Goal: Task Accomplishment & Management: Complete application form

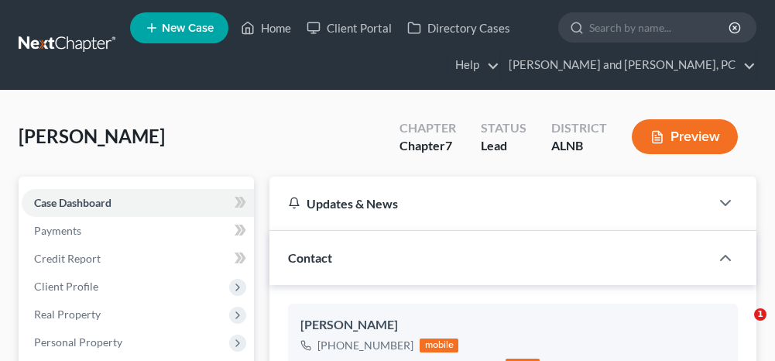
select select "10"
select select "0"
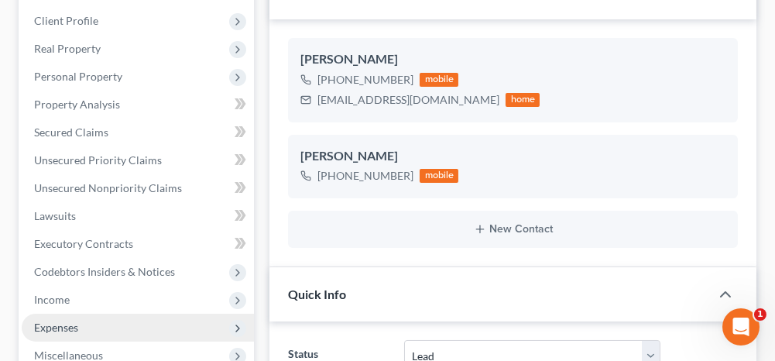
scroll to position [310, 0]
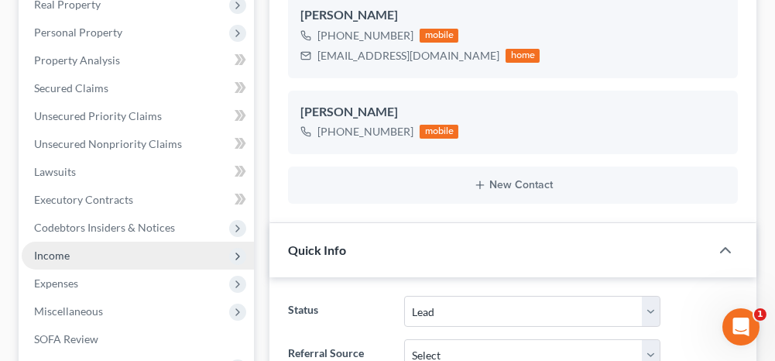
click at [65, 254] on span "Income" at bounding box center [52, 254] width 36 height 13
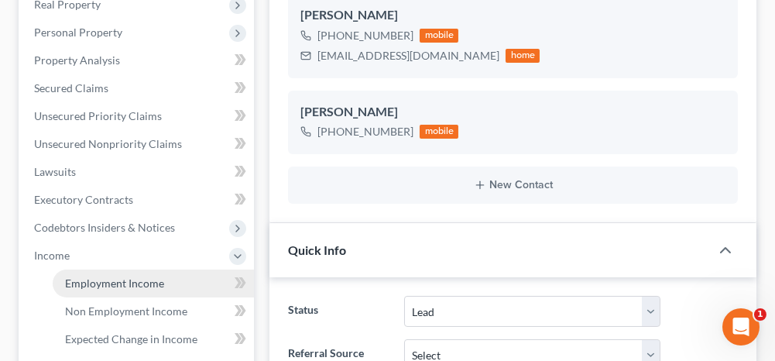
click at [115, 282] on span "Employment Income" at bounding box center [114, 282] width 99 height 13
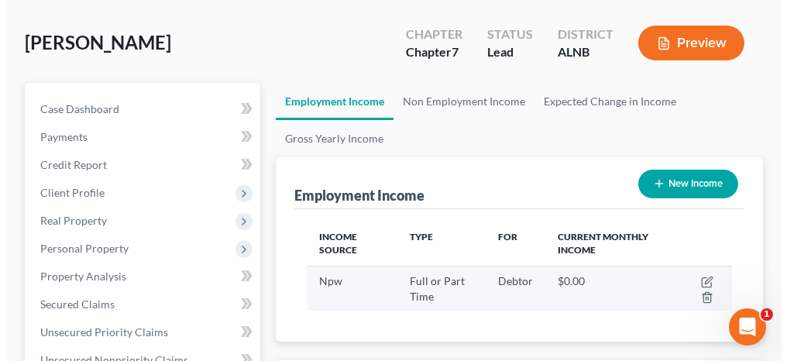
scroll to position [155, 0]
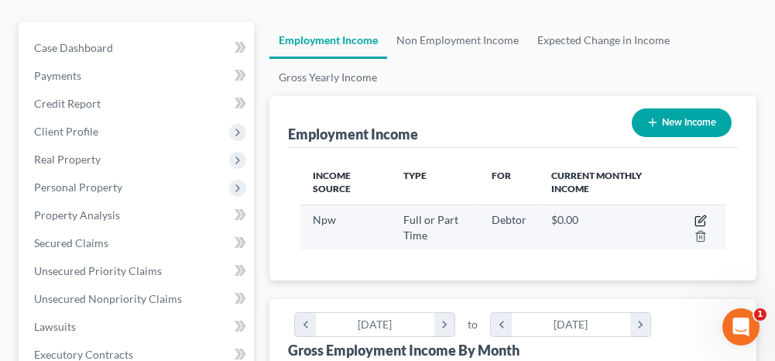
click at [701, 216] on icon "button" at bounding box center [701, 218] width 7 height 7
select select "0"
select select "3"
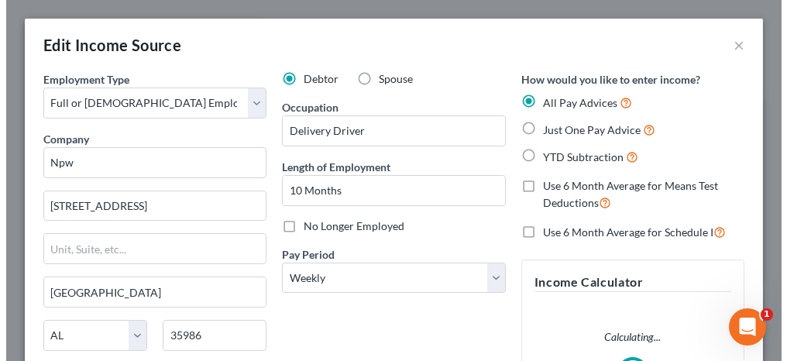
scroll to position [215, 463]
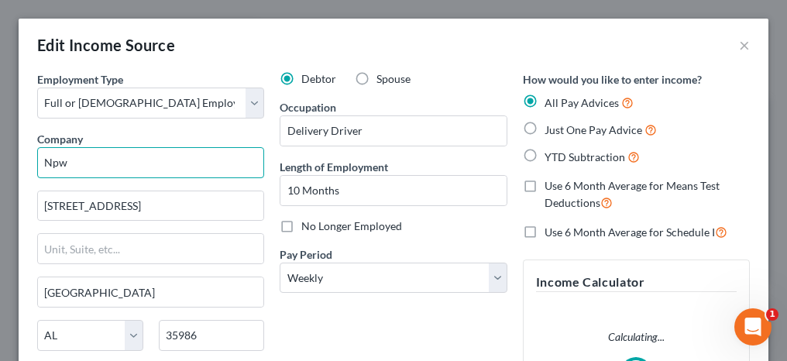
drag, startPoint x: 81, startPoint y: 167, endPoint x: 31, endPoint y: 161, distance: 49.9
click at [31, 161] on div "Employment Type * Select Full or [DEMOGRAPHIC_DATA] Employment Self Employment …" at bounding box center [150, 260] width 242 height 379
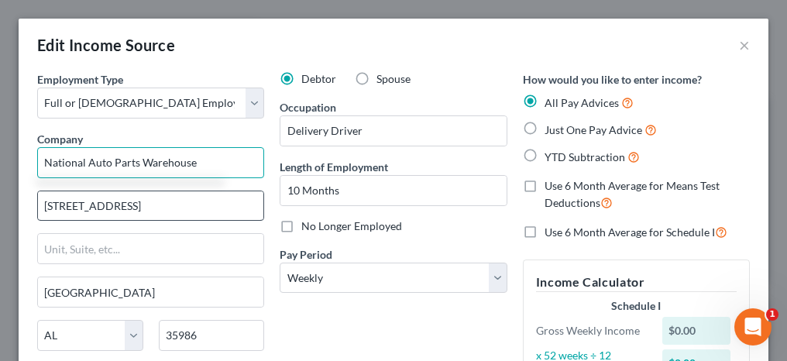
type input "National Auto Parts Warehouse"
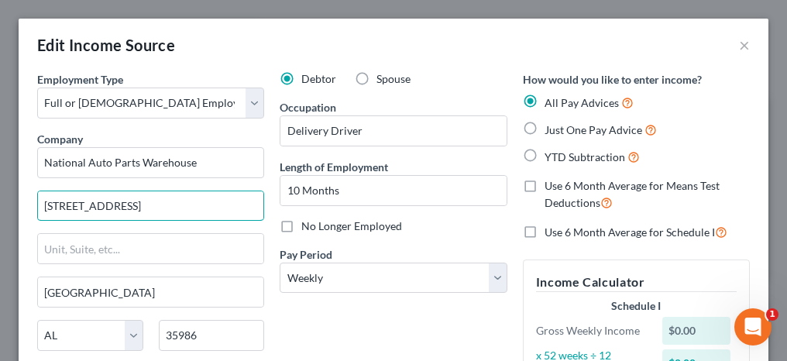
drag, startPoint x: 105, startPoint y: 198, endPoint x: 34, endPoint y: 197, distance: 70.5
click at [34, 197] on div "Employment Type * Select Full or [DEMOGRAPHIC_DATA] Employment Self Employment …" at bounding box center [150, 285] width 242 height 429
type input "[STREET_ADDRESS]"
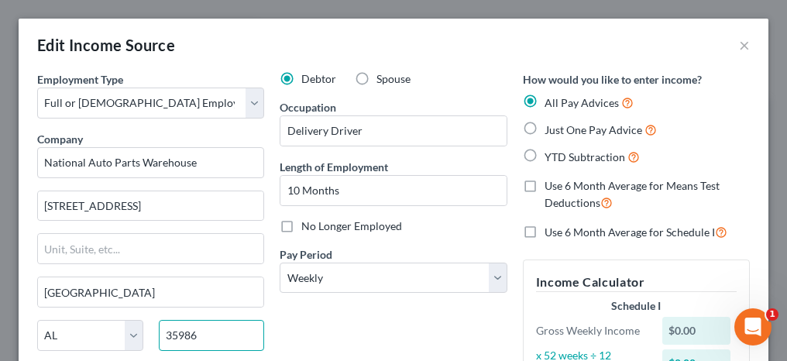
drag, startPoint x: 208, startPoint y: 331, endPoint x: 152, endPoint y: 338, distance: 56.8
click at [152, 338] on div "35986" at bounding box center [212, 335] width 122 height 31
type input "33013"
type input "Hialeah"
select select "9"
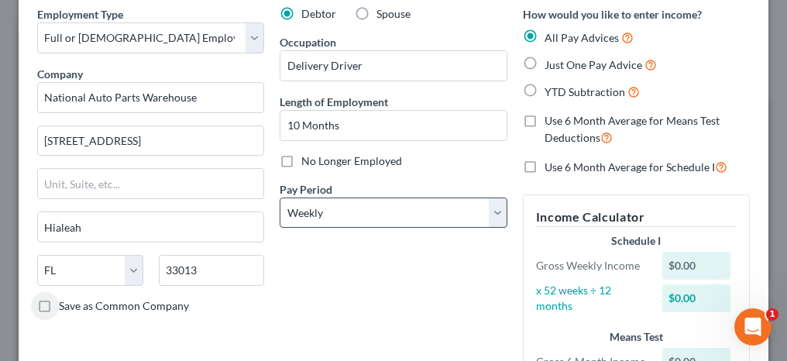
scroll to position [85, 0]
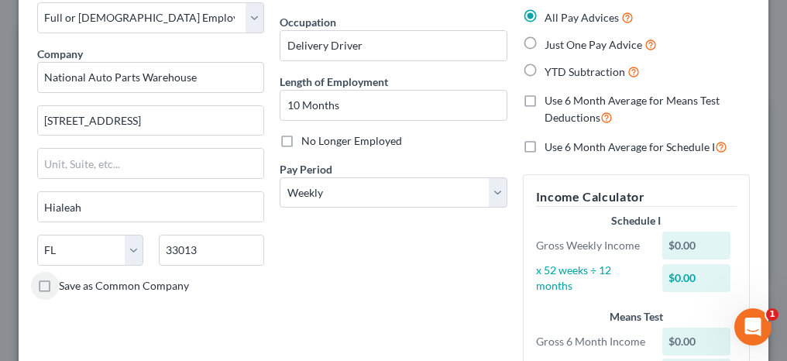
click at [544, 43] on label "Just One Pay Advice" at bounding box center [600, 45] width 112 height 18
click at [550, 43] on input "Just One Pay Advice" at bounding box center [555, 41] width 10 height 10
radio input "true"
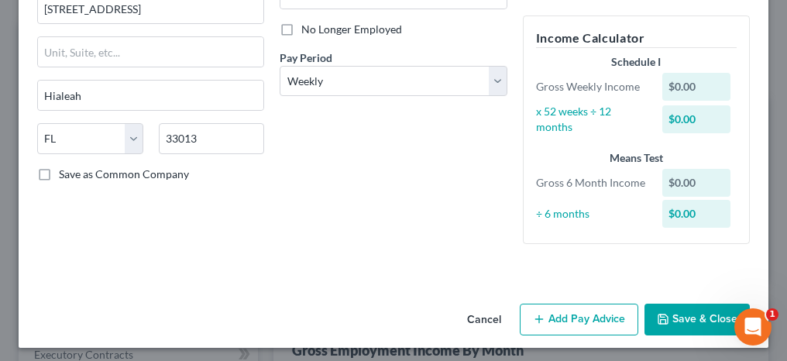
scroll to position [200, 0]
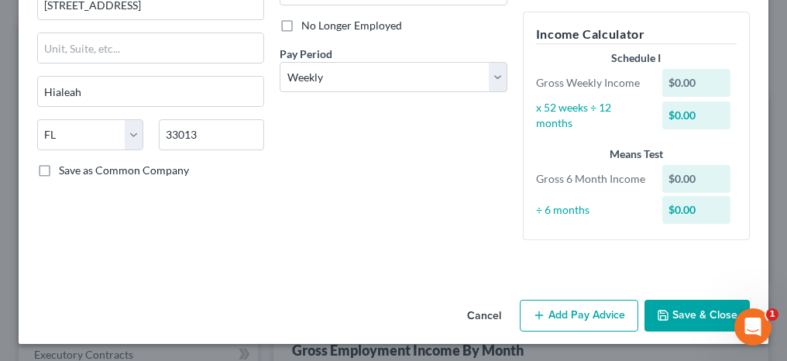
click at [581, 319] on button "Add Pay Advice" at bounding box center [578, 316] width 118 height 33
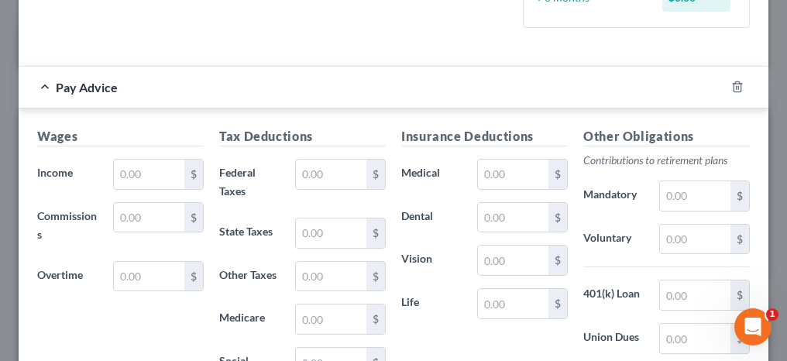
scroll to position [434, 0]
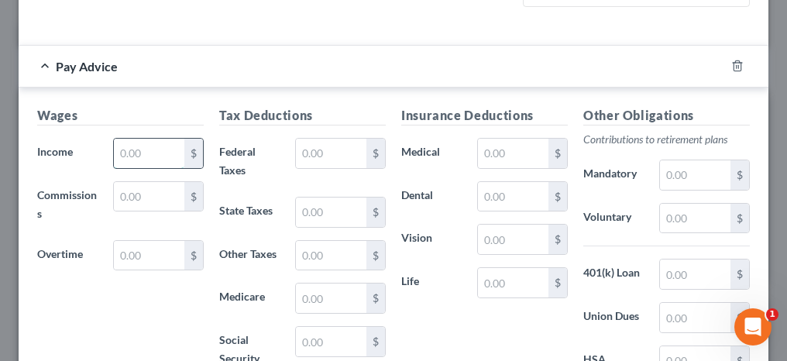
click at [156, 159] on input "text" at bounding box center [149, 153] width 70 height 29
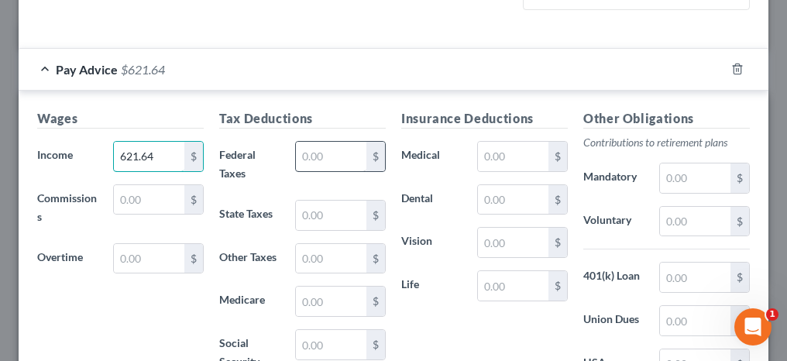
type input "621.64"
click at [312, 152] on input "text" at bounding box center [331, 156] width 70 height 29
drag, startPoint x: 640, startPoint y: 192, endPoint x: 538, endPoint y: 156, distance: 108.2
click at [640, 192] on div "Other Obligations Contributions to retirement plans Mandatory $ Voluntary $ 401…" at bounding box center [666, 279] width 182 height 341
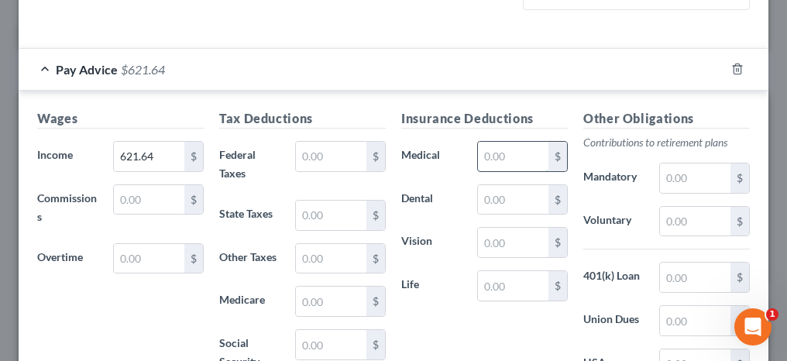
click at [513, 152] on input "text" at bounding box center [513, 156] width 70 height 29
type input "7.64"
click at [334, 156] on input "text" at bounding box center [331, 156] width 70 height 29
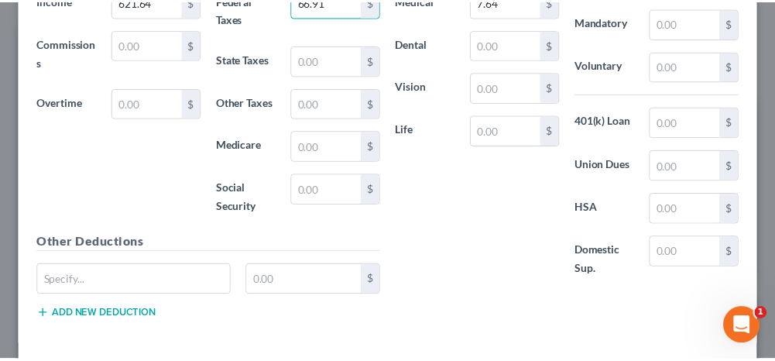
scroll to position [652, 0]
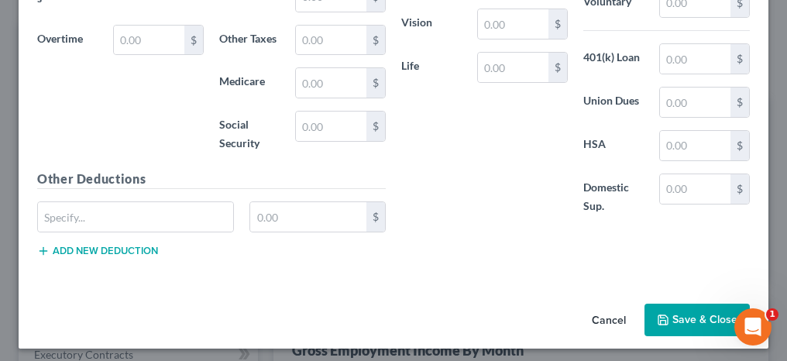
type input "66.91"
click at [694, 310] on button "Save & Close" at bounding box center [696, 319] width 105 height 33
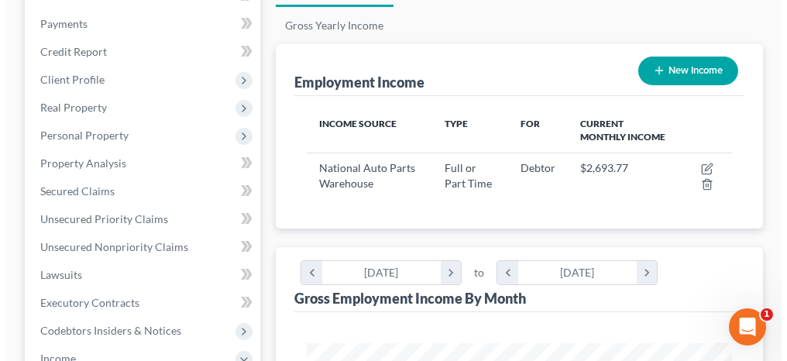
scroll to position [155, 0]
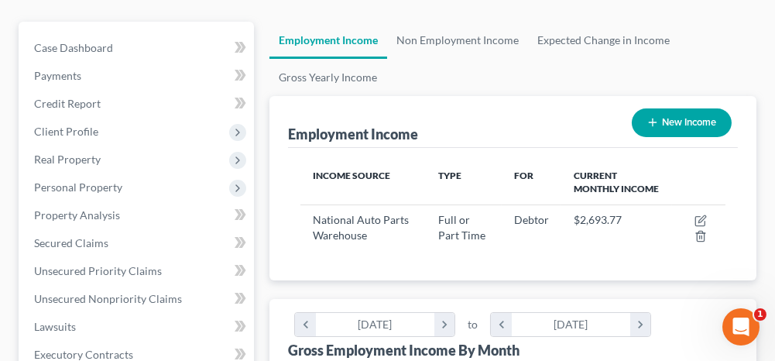
click at [670, 122] on button "New Income" at bounding box center [682, 122] width 100 height 29
select select "0"
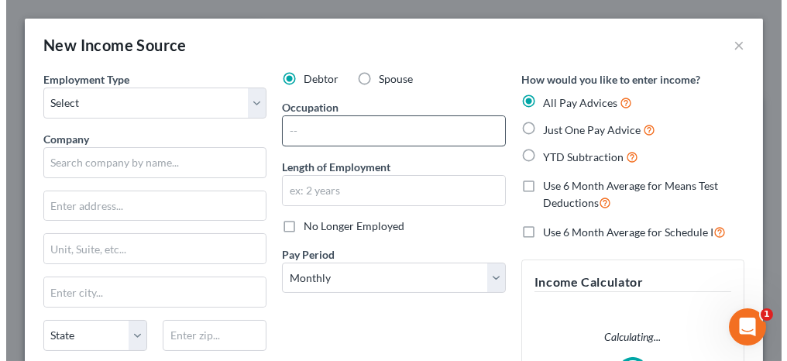
scroll to position [215, 463]
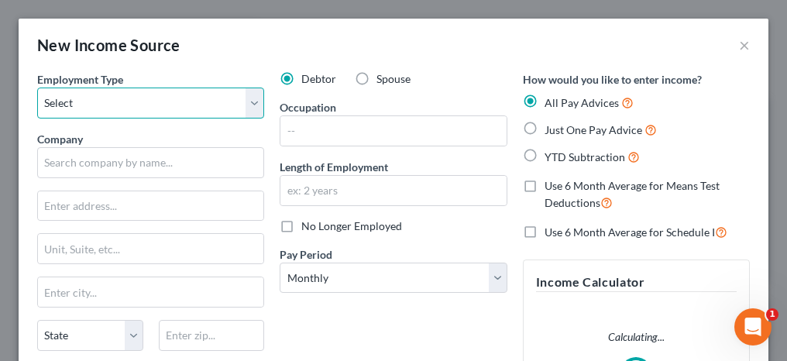
drag, startPoint x: 73, startPoint y: 98, endPoint x: 79, endPoint y: 118, distance: 21.1
click at [73, 98] on select "Select Full or [DEMOGRAPHIC_DATA] Employment Self Employment" at bounding box center [150, 102] width 227 height 31
select select "0"
click at [37, 87] on select "Select Full or [DEMOGRAPHIC_DATA] Employment Self Employment" at bounding box center [150, 102] width 227 height 31
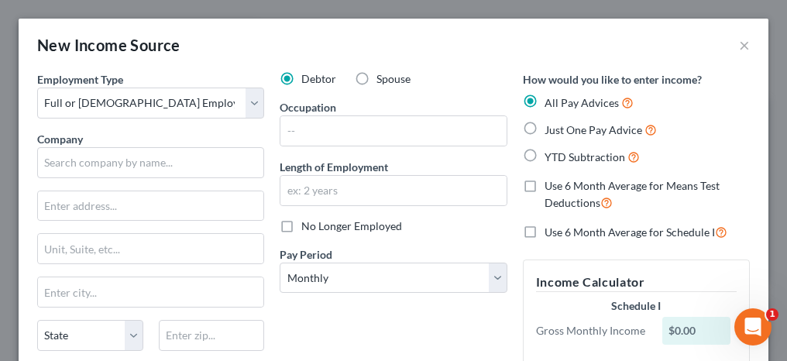
click at [376, 75] on label "Spouse" at bounding box center [393, 78] width 34 height 15
click at [382, 75] on input "Spouse" at bounding box center [387, 76] width 10 height 10
radio input "true"
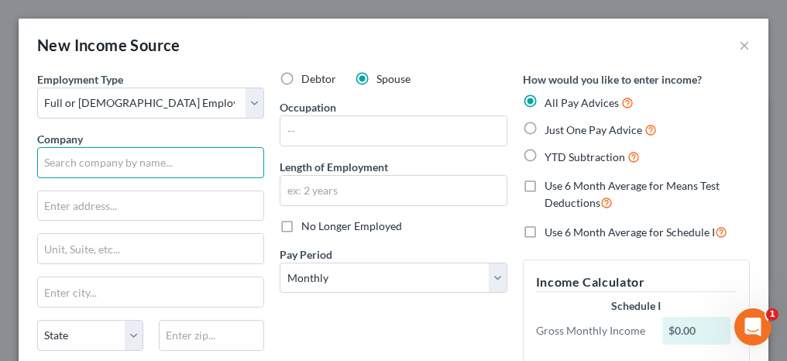
click at [156, 163] on input "text" at bounding box center [150, 162] width 227 height 31
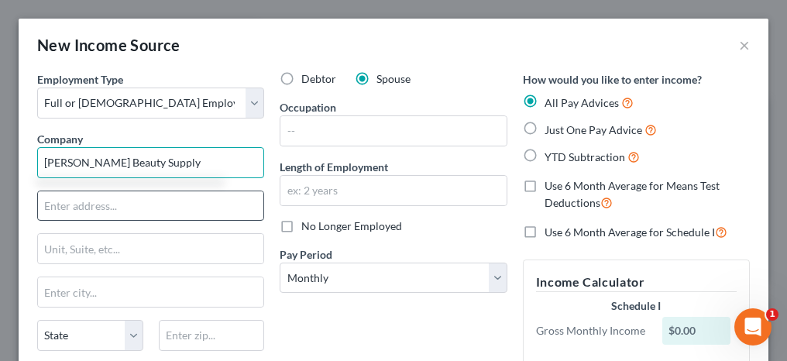
type input "[PERSON_NAME] Beauty Supply"
click at [155, 209] on input "text" at bounding box center [150, 205] width 225 height 29
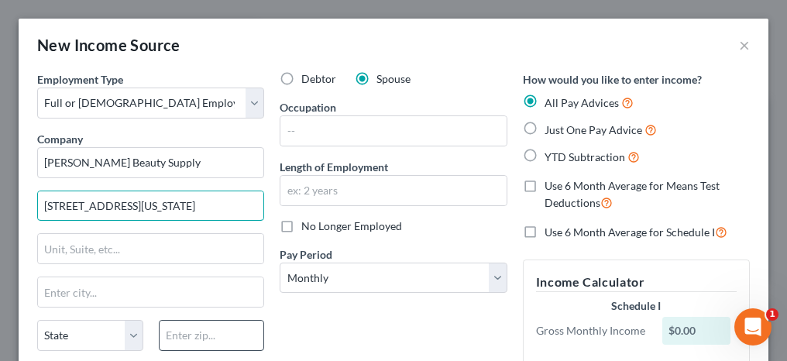
type input "[STREET_ADDRESS][US_STATE]"
click at [190, 329] on input "text" at bounding box center [212, 335] width 106 height 31
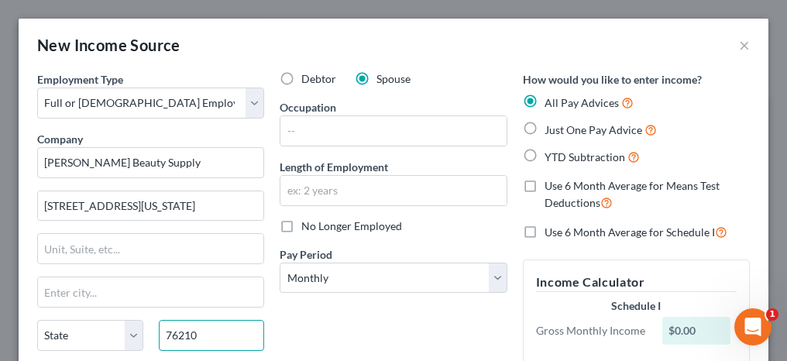
type input "76210"
type input "Corinth"
select select "45"
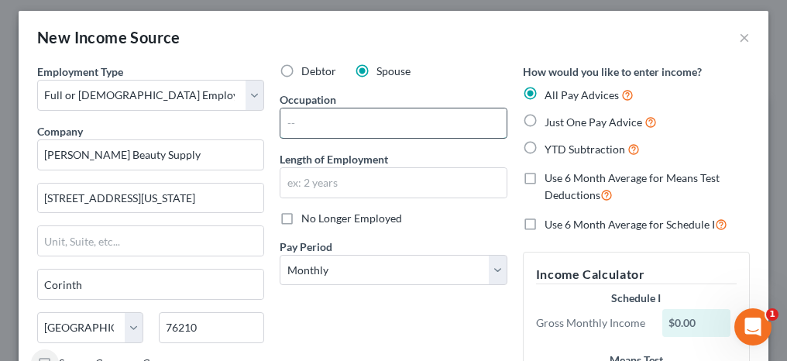
click at [325, 119] on input "text" at bounding box center [392, 122] width 225 height 29
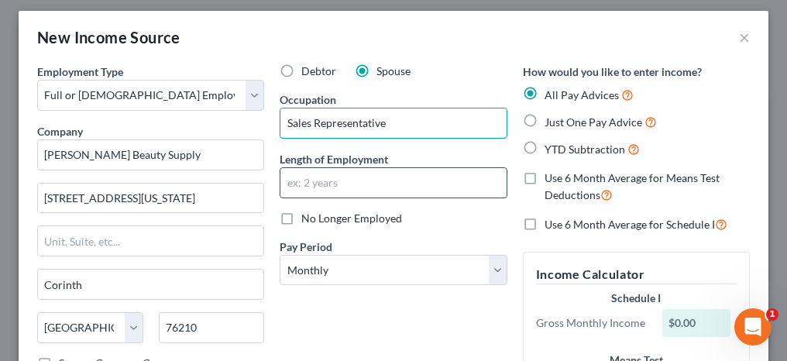
type input "Sales Representative"
click at [324, 185] on input "text" at bounding box center [392, 182] width 225 height 29
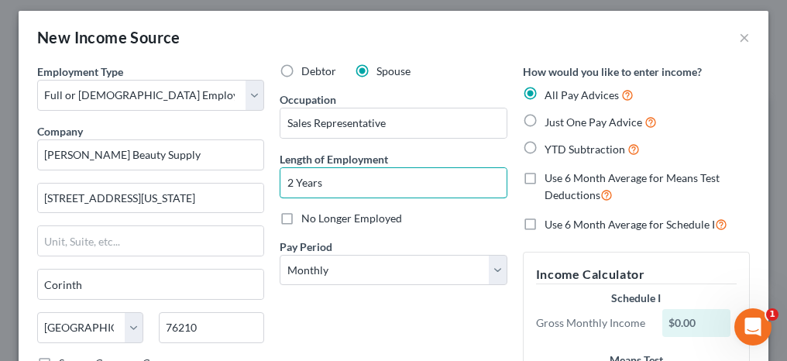
type input "2 Years"
drag, startPoint x: 521, startPoint y: 124, endPoint x: 395, endPoint y: 211, distance: 153.5
click at [544, 124] on label "Just One Pay Advice" at bounding box center [600, 122] width 112 height 18
click at [550, 123] on input "Just One Pay Advice" at bounding box center [555, 118] width 10 height 10
radio input "true"
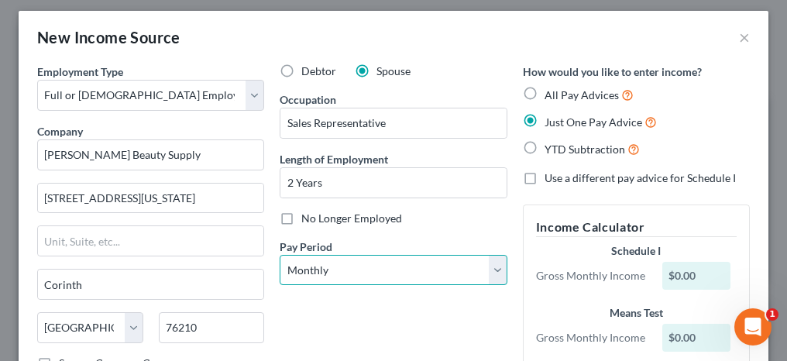
drag, startPoint x: 361, startPoint y: 262, endPoint x: 352, endPoint y: 250, distance: 14.4
click at [361, 262] on select "Select Monthly Twice Monthly Every Other Week Weekly" at bounding box center [392, 270] width 227 height 31
select select "2"
click at [279, 255] on select "Select Monthly Twice Monthly Every Other Week Weekly" at bounding box center [392, 270] width 227 height 31
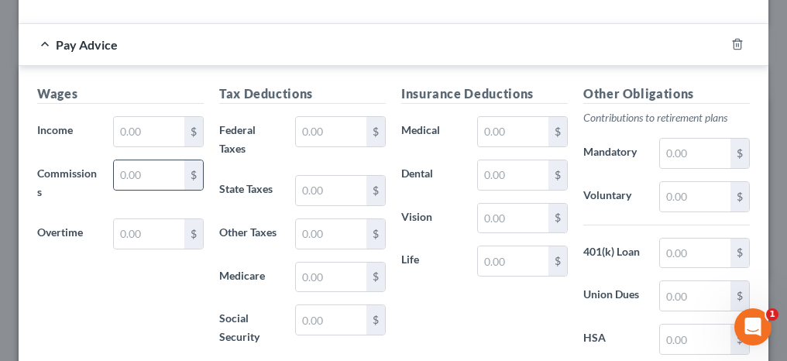
scroll to position [395, 0]
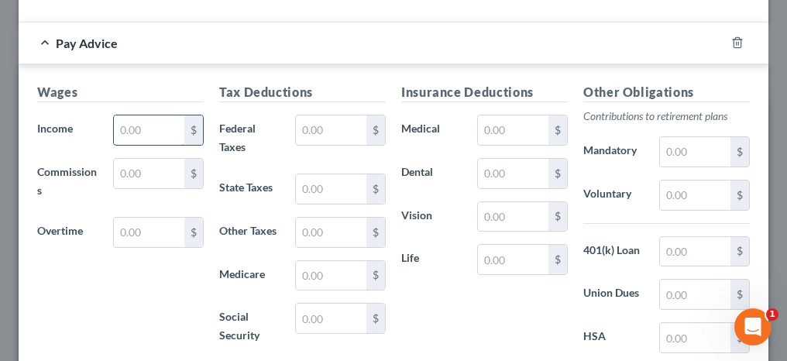
click at [155, 122] on input "text" at bounding box center [149, 129] width 70 height 29
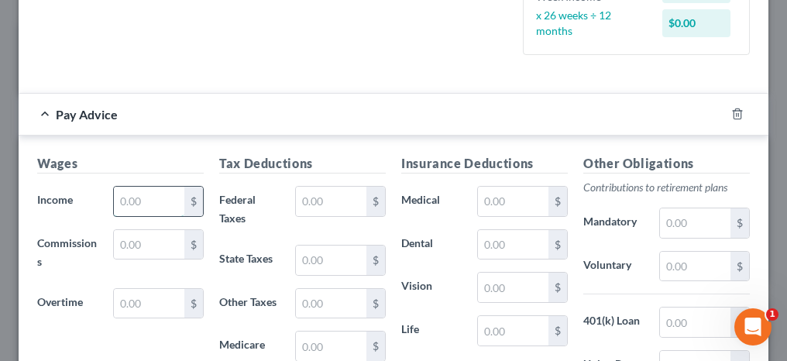
scroll to position [469, 0]
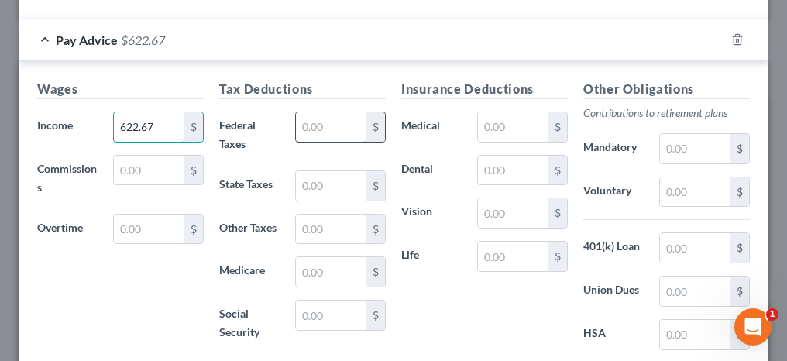
type input "622.67"
click at [333, 129] on input "text" at bounding box center [331, 126] width 70 height 29
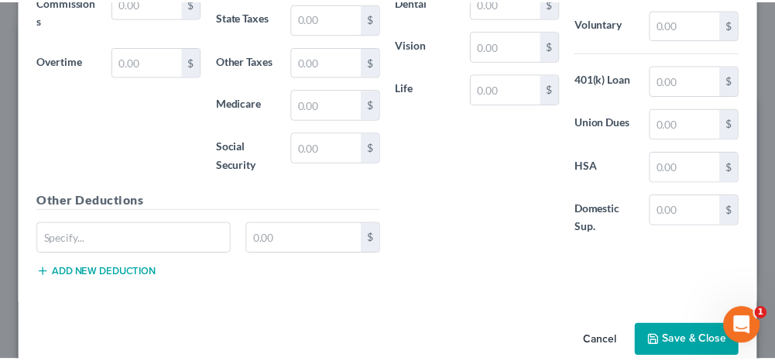
scroll to position [658, 0]
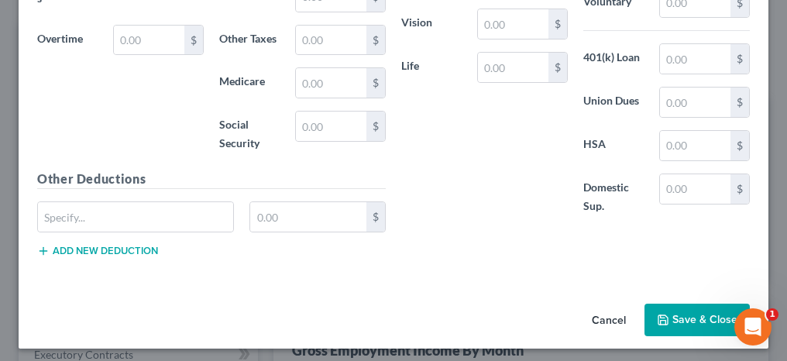
type input "85.71"
click at [685, 317] on button "Save & Close" at bounding box center [696, 319] width 105 height 33
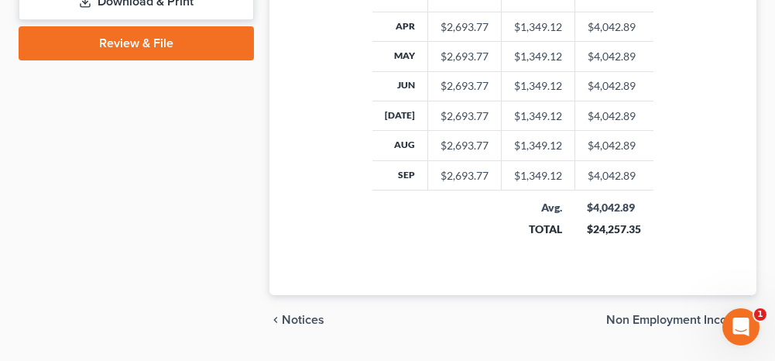
scroll to position [876, 0]
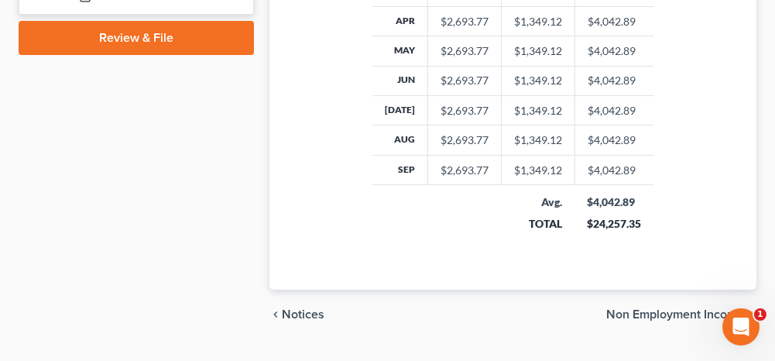
click at [638, 308] on span "Non Employment Income" at bounding box center [675, 314] width 138 height 12
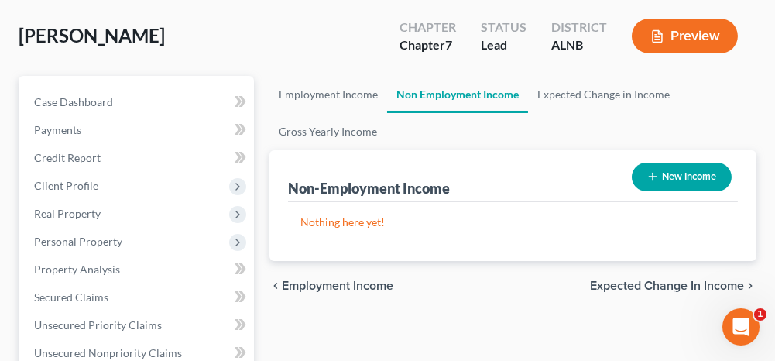
scroll to position [155, 0]
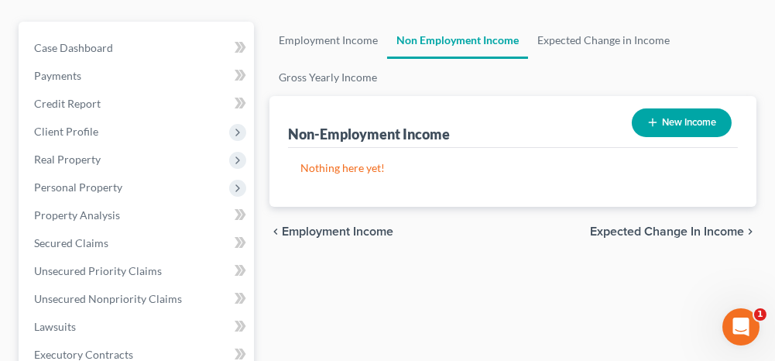
click at [629, 228] on span "Expected Change in Income" at bounding box center [667, 231] width 154 height 12
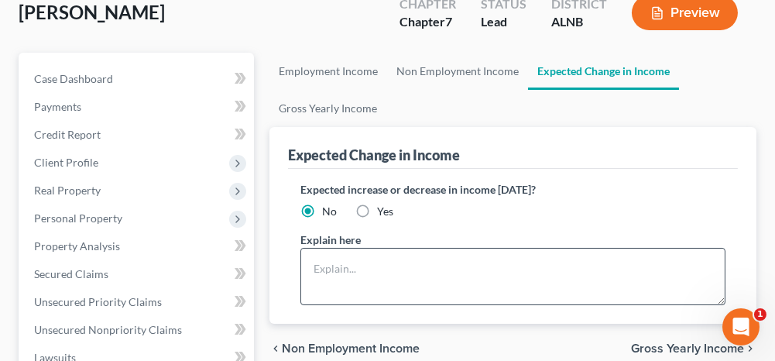
scroll to position [155, 0]
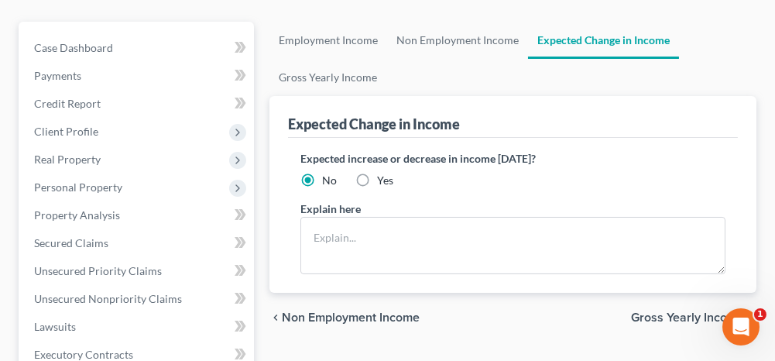
click at [672, 312] on span "Gross Yearly Income" at bounding box center [687, 317] width 113 height 12
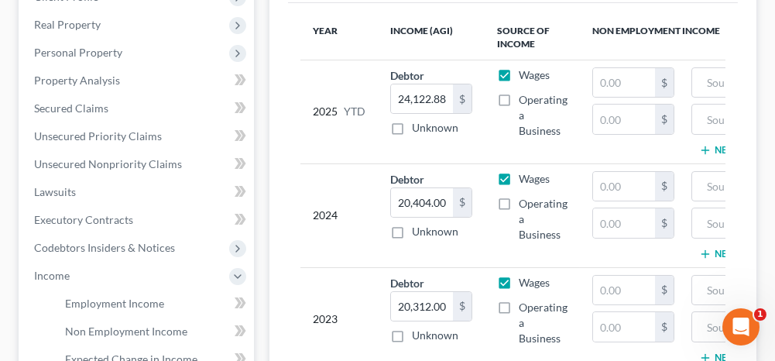
scroll to position [310, 0]
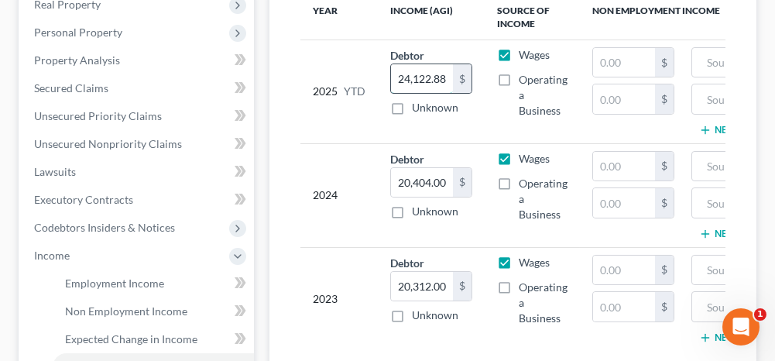
click at [416, 81] on input "24,122.88" at bounding box center [422, 78] width 62 height 29
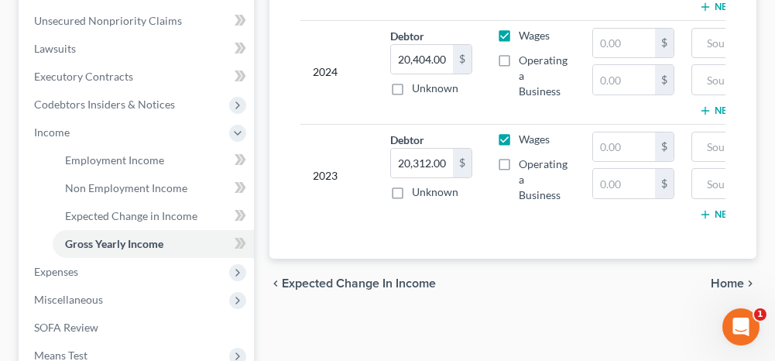
scroll to position [464, 0]
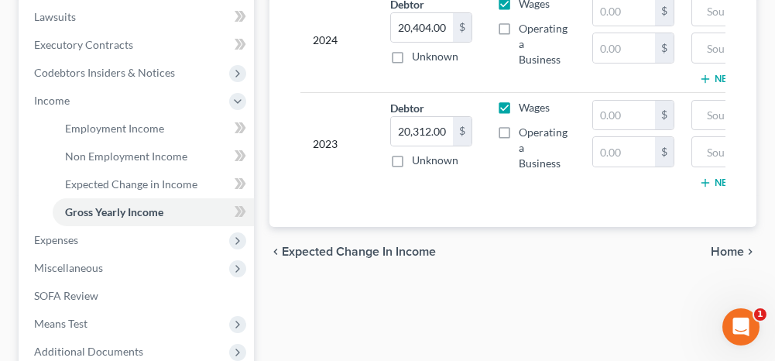
type input "22,836.00"
click at [721, 253] on span "Home" at bounding box center [727, 251] width 33 height 12
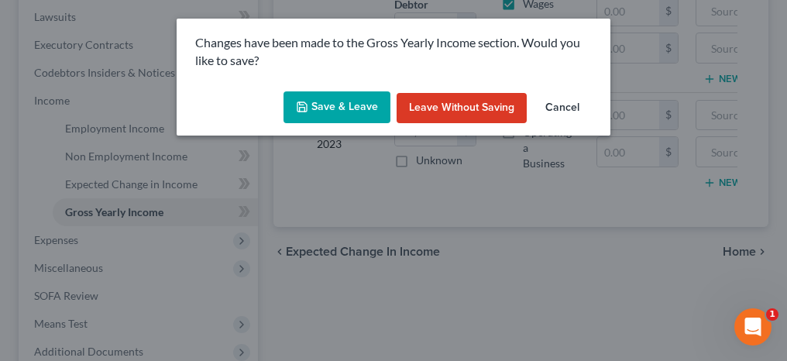
click at [334, 102] on button "Save & Leave" at bounding box center [336, 107] width 107 height 33
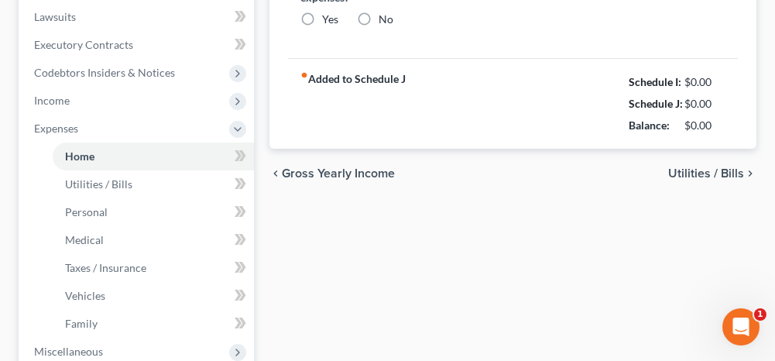
type input "500.00"
type input "0.00"
radio input "true"
type input "0.00"
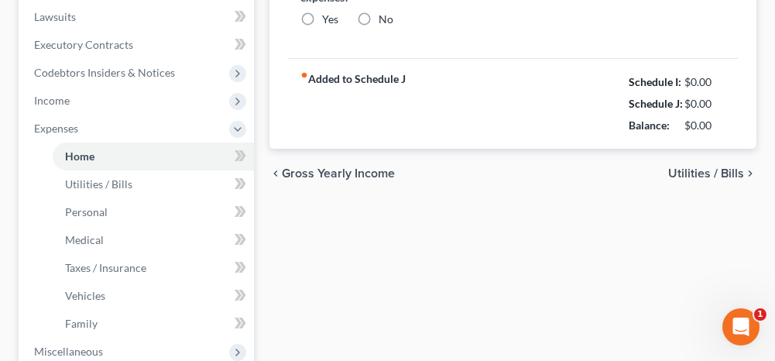
type input "0.00"
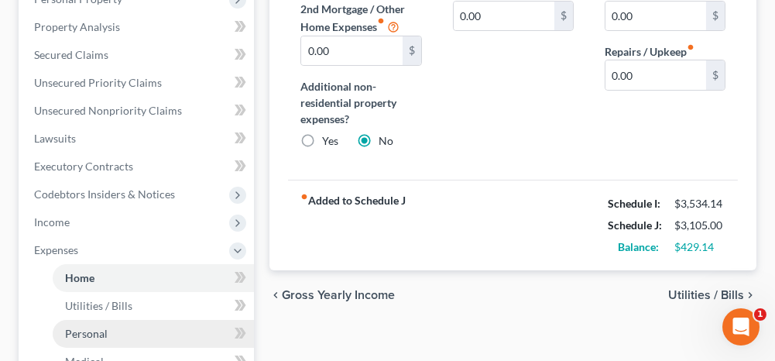
scroll to position [387, 0]
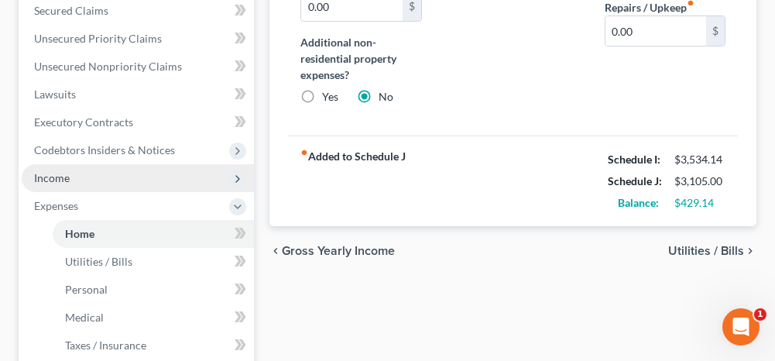
click at [59, 173] on span "Income" at bounding box center [52, 177] width 36 height 13
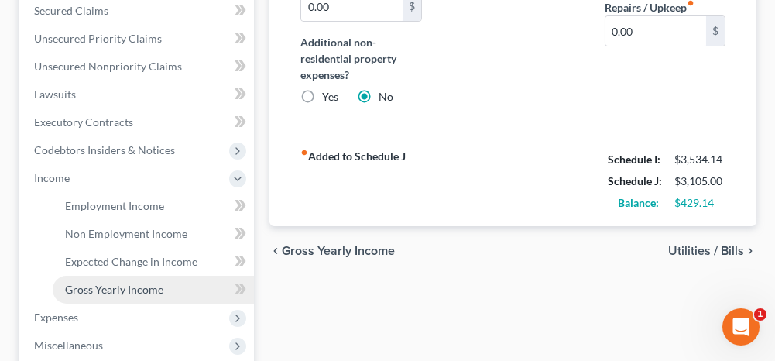
click at [88, 286] on span "Gross Yearly Income" at bounding box center [114, 289] width 98 height 13
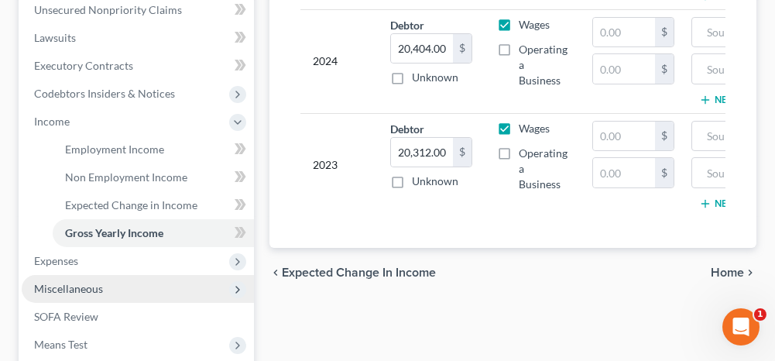
scroll to position [464, 0]
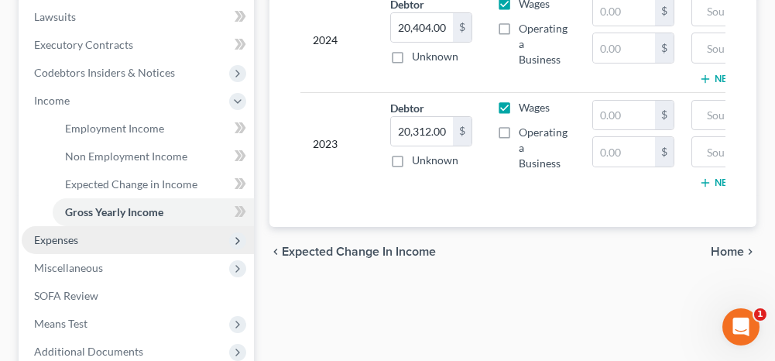
click at [91, 241] on span "Expenses" at bounding box center [138, 240] width 232 height 28
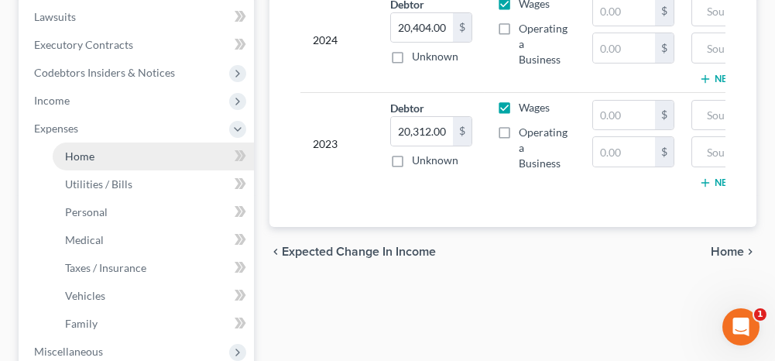
click at [101, 156] on link "Home" at bounding box center [153, 156] width 201 height 28
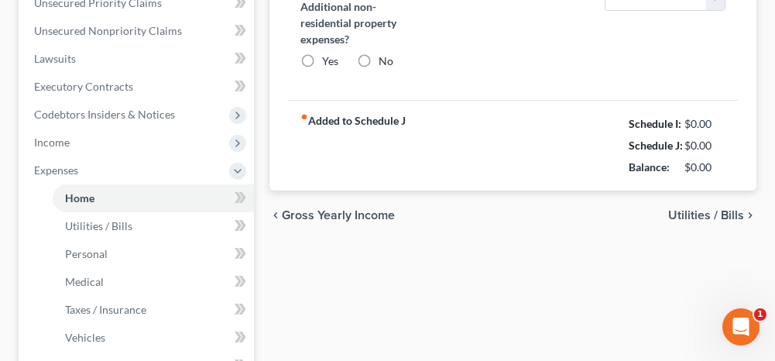
type input "500.00"
type input "0.00"
radio input "true"
type input "0.00"
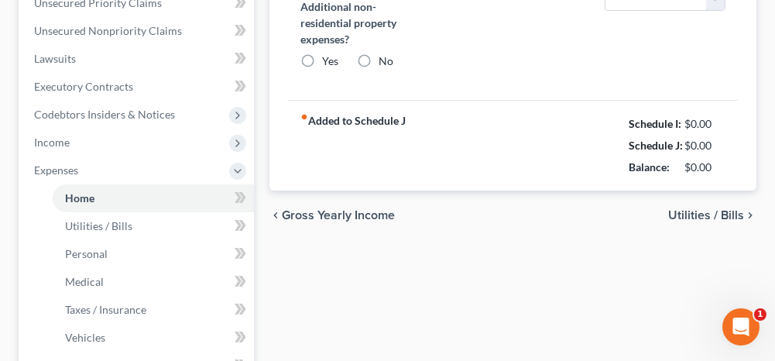
type input "0.00"
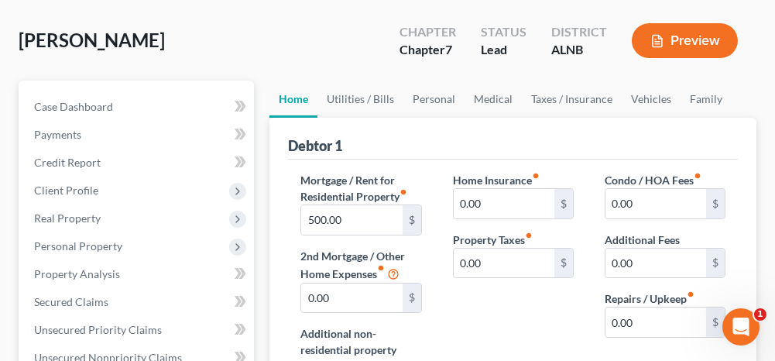
scroll to position [155, 0]
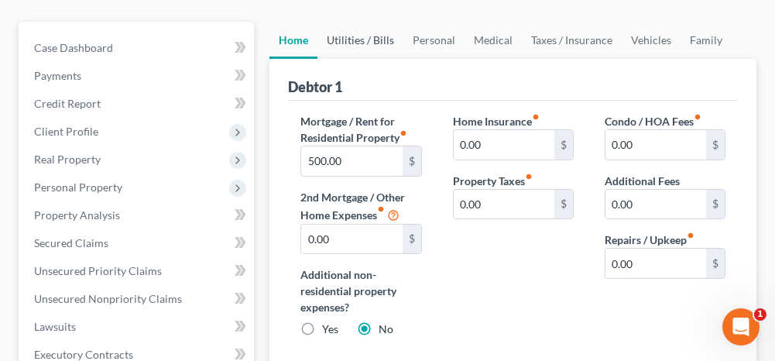
click at [379, 39] on link "Utilities / Bills" at bounding box center [360, 40] width 86 height 37
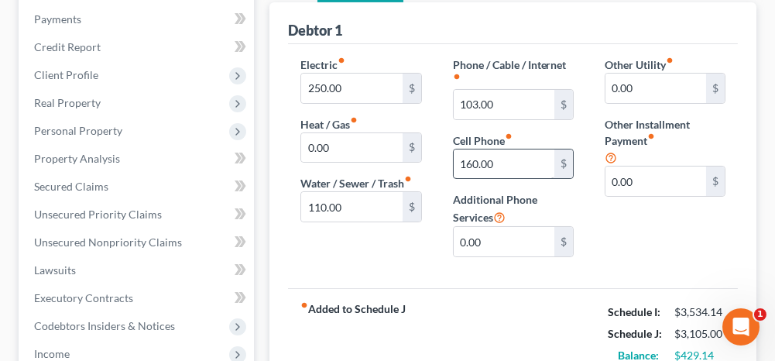
scroll to position [232, 0]
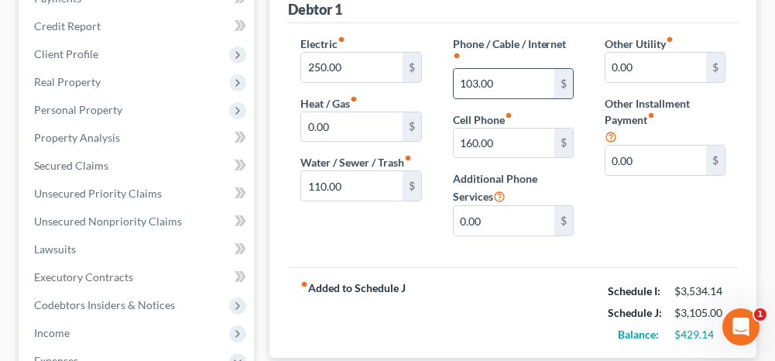
click at [502, 74] on input "103.00" at bounding box center [504, 83] width 101 height 29
type input "175.00"
click at [490, 141] on input "160.00" at bounding box center [504, 143] width 101 height 29
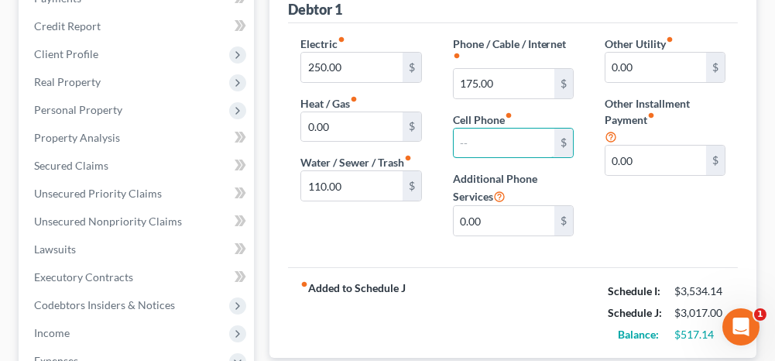
scroll to position [155, 0]
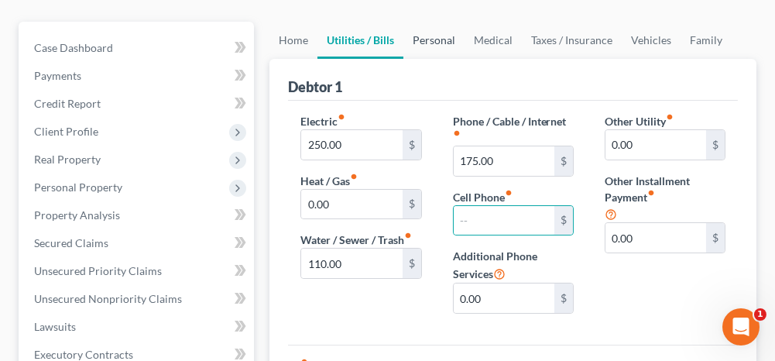
click at [439, 36] on link "Personal" at bounding box center [433, 40] width 61 height 37
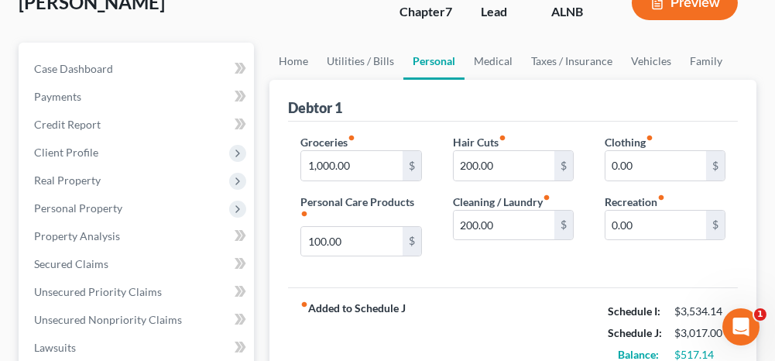
scroll to position [155, 0]
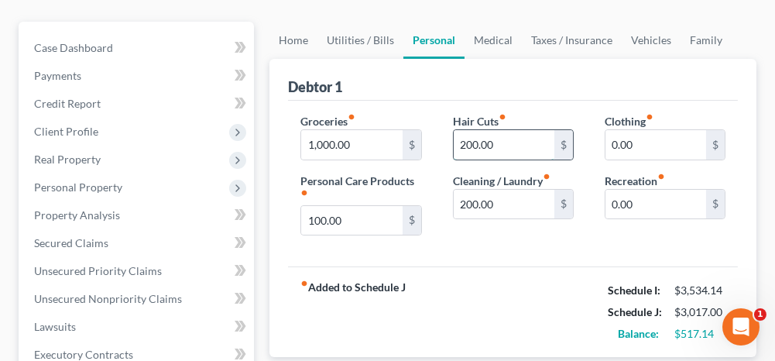
click at [502, 137] on input "200.00" at bounding box center [504, 144] width 101 height 29
click at [641, 204] on input "0.00" at bounding box center [655, 204] width 101 height 29
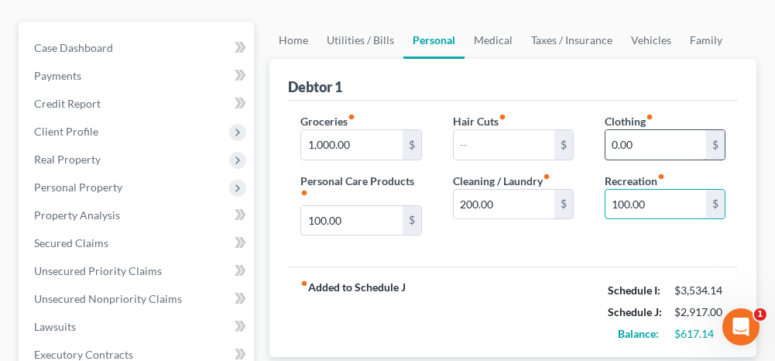
type input "100.00"
click at [644, 138] on input "0.00" at bounding box center [655, 144] width 101 height 29
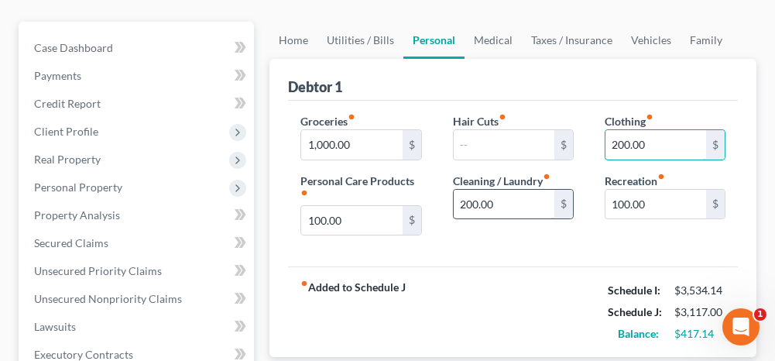
type input "200.00"
click at [508, 196] on input "200.00" at bounding box center [504, 204] width 101 height 29
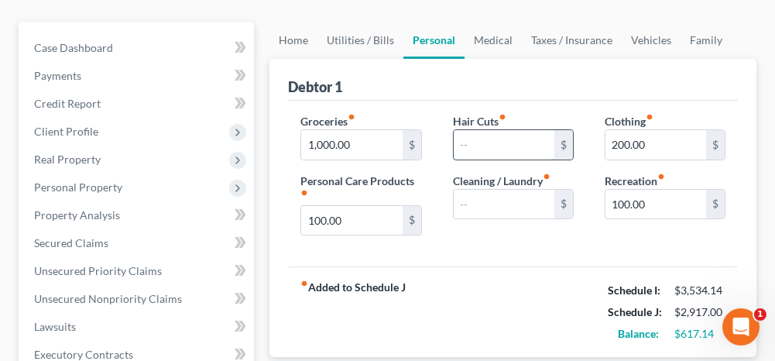
click at [489, 146] on input "text" at bounding box center [504, 144] width 101 height 29
type input "50.00"
click at [355, 143] on input "1,000.00" at bounding box center [351, 144] width 101 height 29
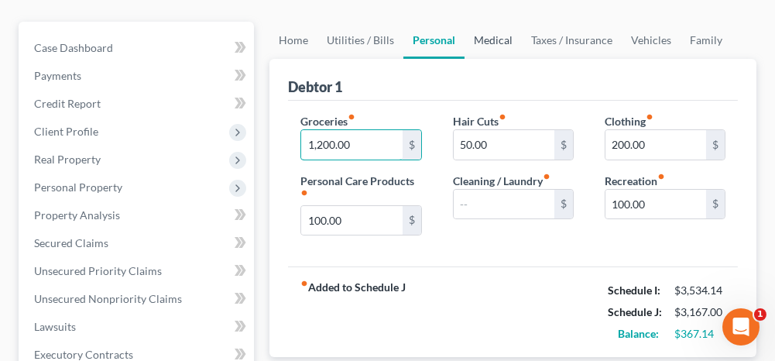
type input "1,200.00"
click at [495, 37] on link "Medical" at bounding box center [492, 40] width 57 height 37
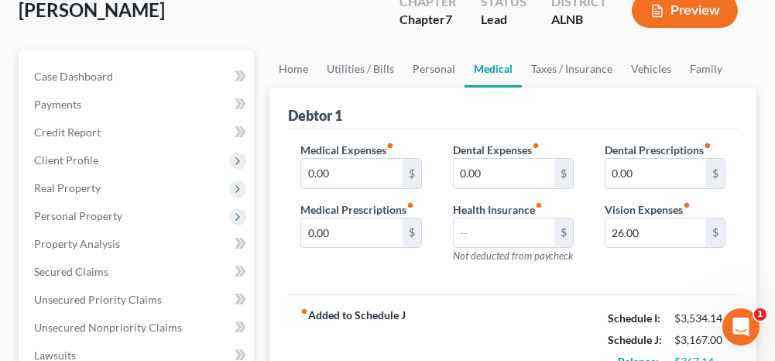
scroll to position [155, 0]
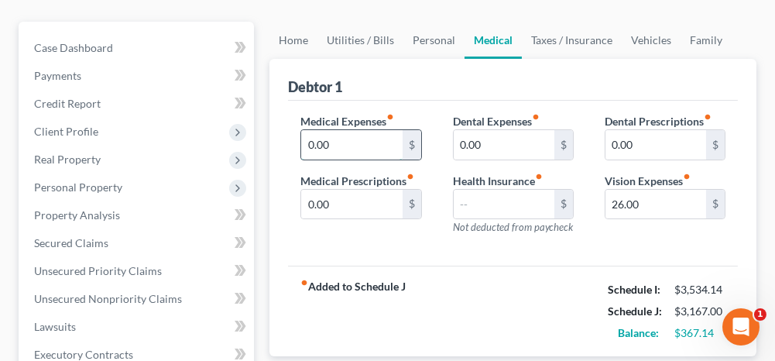
click at [338, 145] on input "0.00" at bounding box center [351, 144] width 101 height 29
type input "300.00"
click at [561, 42] on link "Taxes / Insurance" at bounding box center [572, 40] width 100 height 37
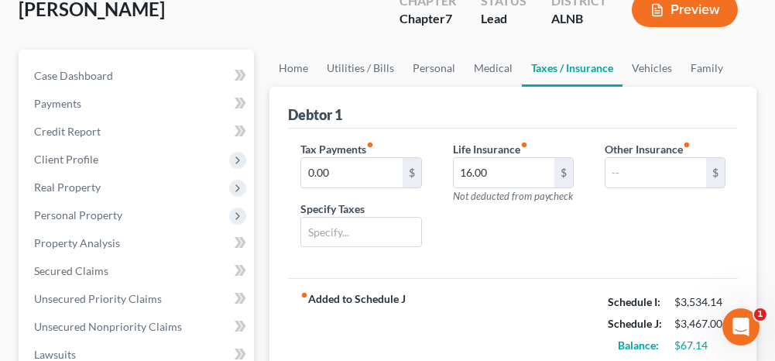
scroll to position [155, 0]
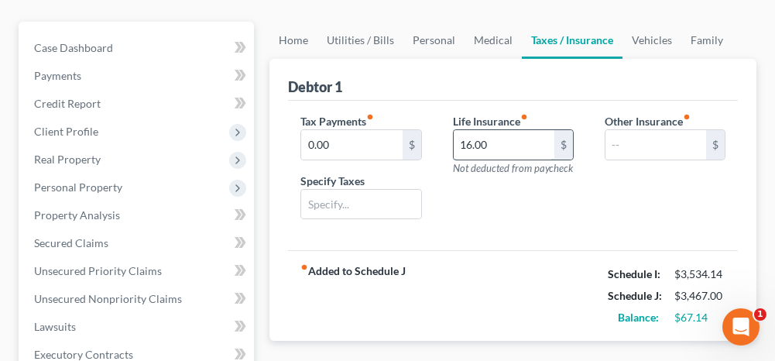
click at [501, 139] on input "16.00" at bounding box center [504, 144] width 101 height 29
click at [643, 36] on link "Vehicles" at bounding box center [651, 40] width 59 height 37
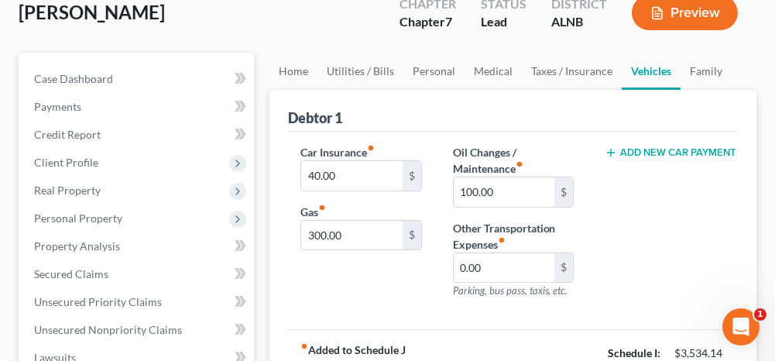
scroll to position [155, 0]
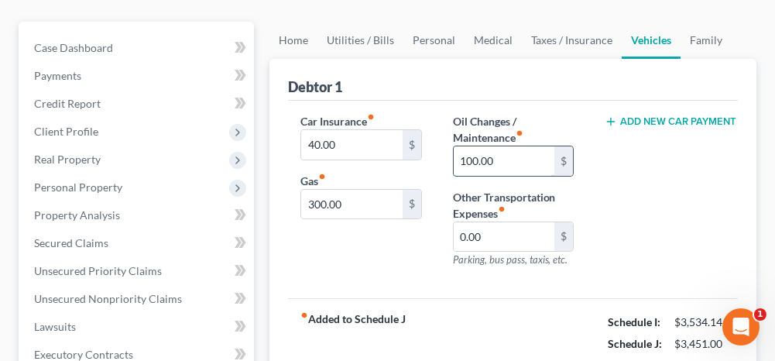
click at [522, 155] on input "100.00" at bounding box center [504, 160] width 101 height 29
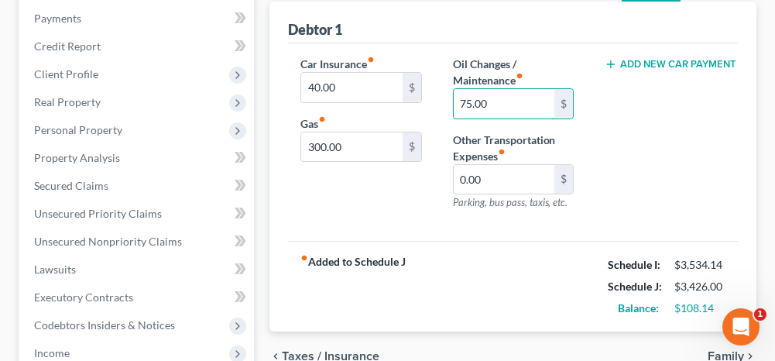
scroll to position [232, 0]
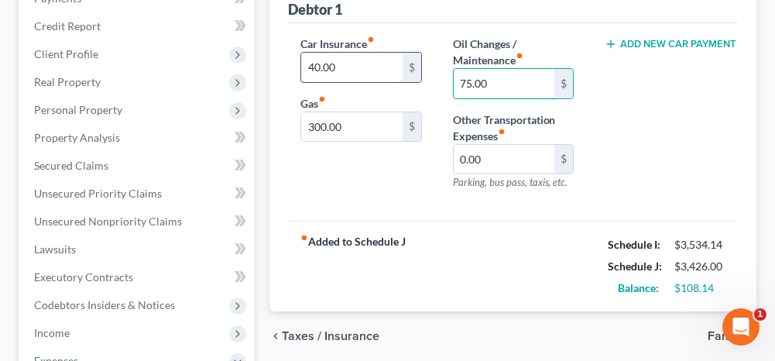
type input "75.00"
click at [361, 57] on input "40.00" at bounding box center [351, 67] width 101 height 29
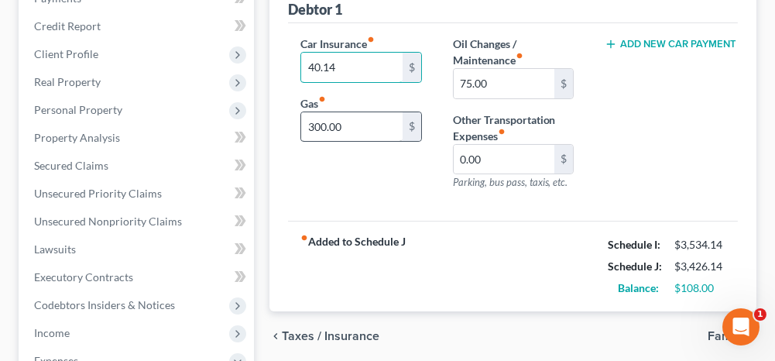
type input "40.14"
click at [381, 125] on input "300.00" at bounding box center [351, 126] width 101 height 29
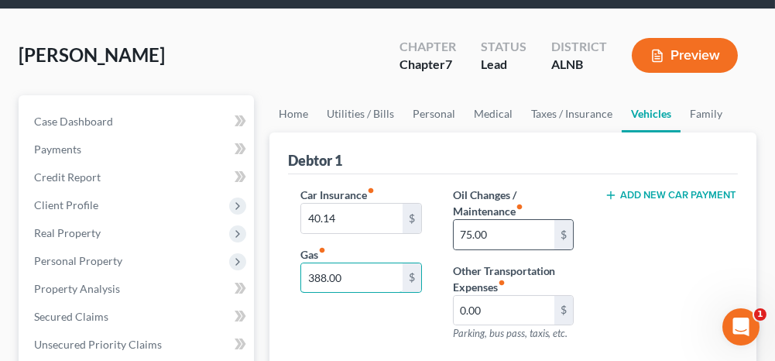
scroll to position [77, 0]
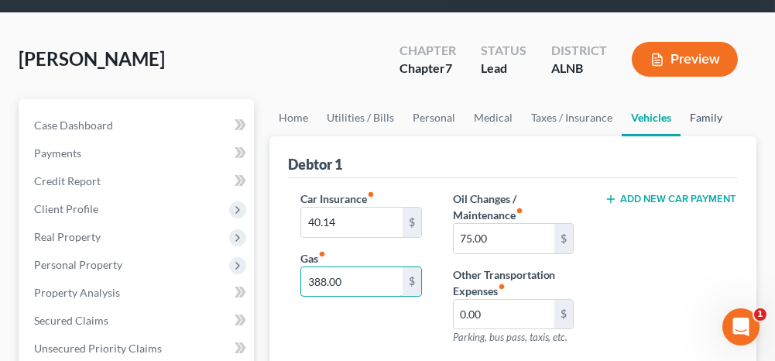
type input "388.00"
click at [699, 117] on link "Family" at bounding box center [705, 117] width 51 height 37
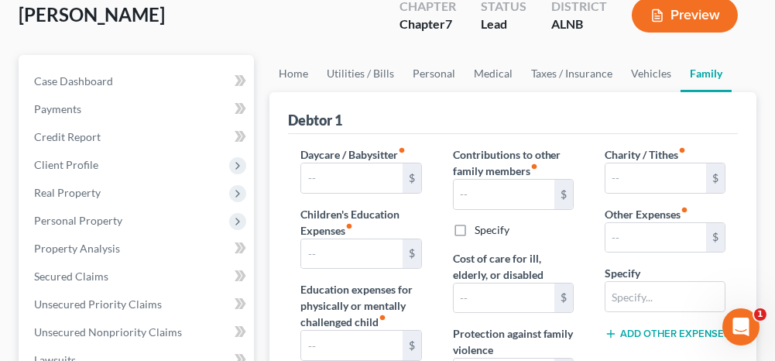
scroll to position [77, 0]
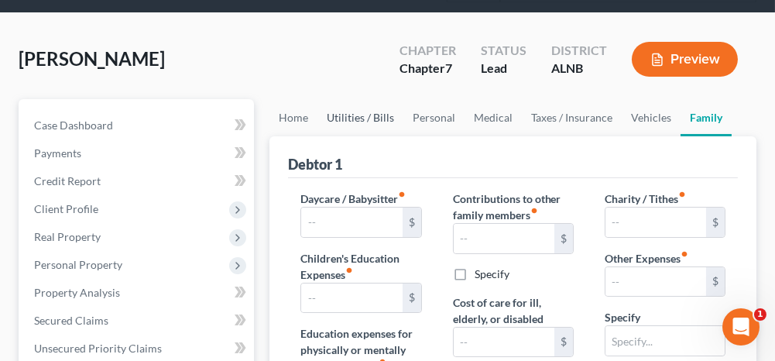
click at [373, 115] on link "Utilities / Bills" at bounding box center [360, 117] width 86 height 37
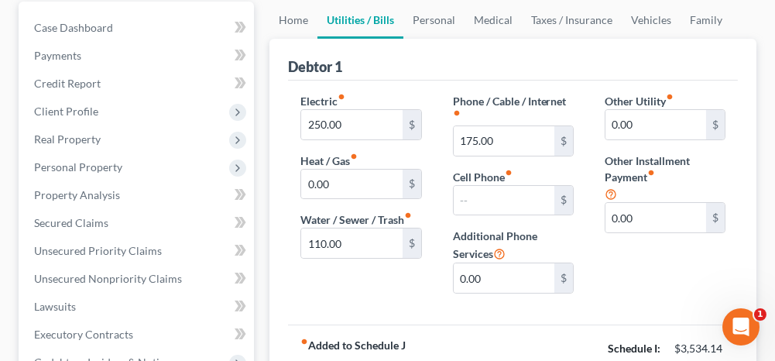
scroll to position [155, 0]
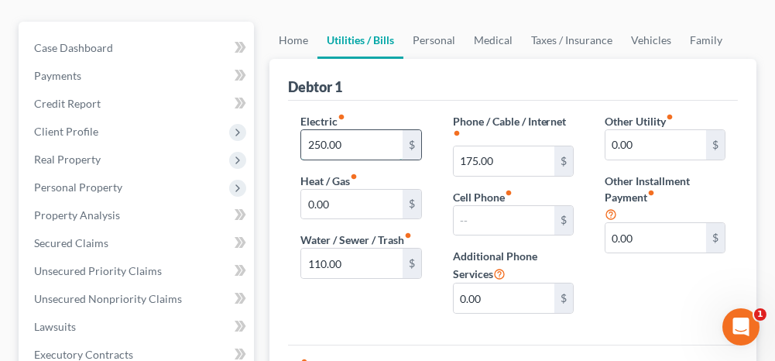
click at [356, 135] on input "250.00" at bounding box center [351, 144] width 101 height 29
type input "269.00"
click at [354, 255] on input "110.00" at bounding box center [351, 262] width 101 height 29
click at [367, 143] on input "269.00" at bounding box center [351, 144] width 101 height 29
click at [364, 266] on input "110.00" at bounding box center [351, 262] width 101 height 29
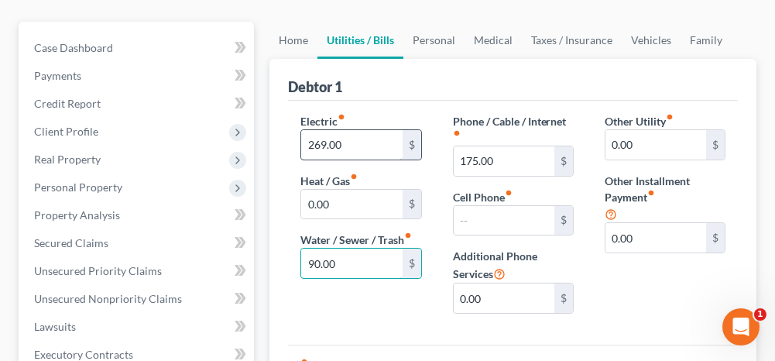
type input "90.00"
click at [351, 139] on input "269.00" at bounding box center [351, 144] width 101 height 29
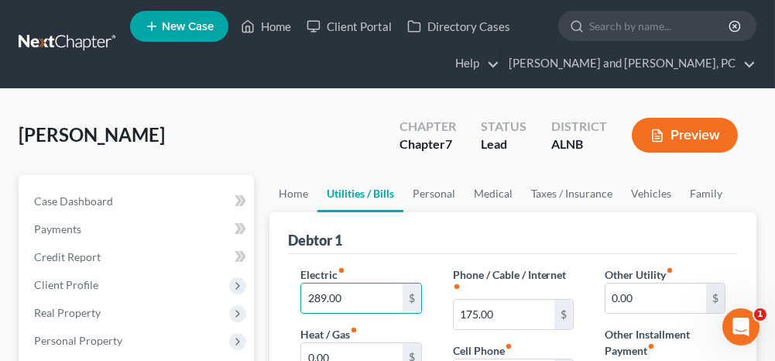
scroll to position [0, 0]
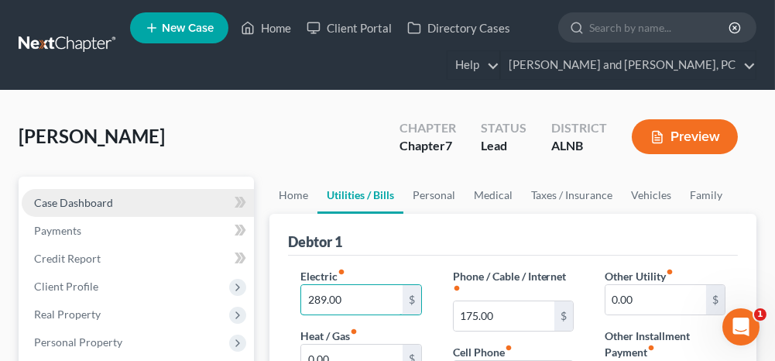
type input "289.00"
click at [166, 197] on link "Case Dashboard" at bounding box center [138, 203] width 232 height 28
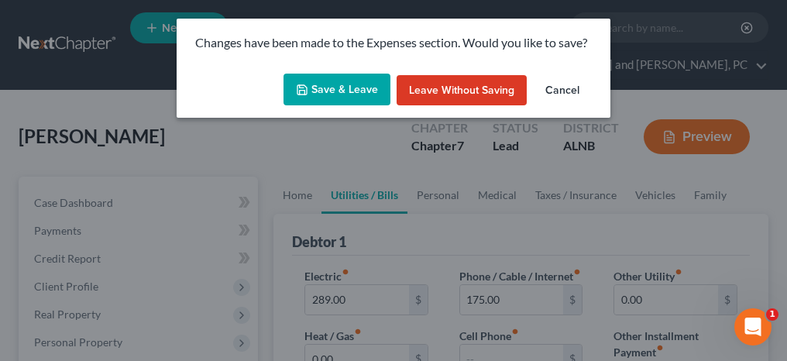
click at [323, 92] on button "Save & Leave" at bounding box center [336, 90] width 107 height 33
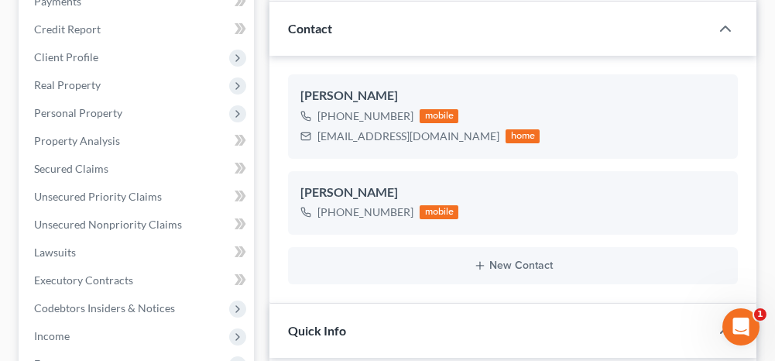
scroll to position [232, 0]
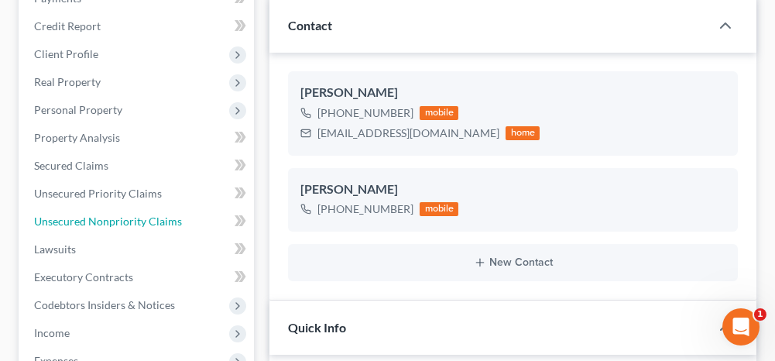
drag, startPoint x: 91, startPoint y: 219, endPoint x: 288, endPoint y: 230, distance: 197.7
click at [91, 219] on span "Unsecured Nonpriority Claims" at bounding box center [108, 220] width 148 height 13
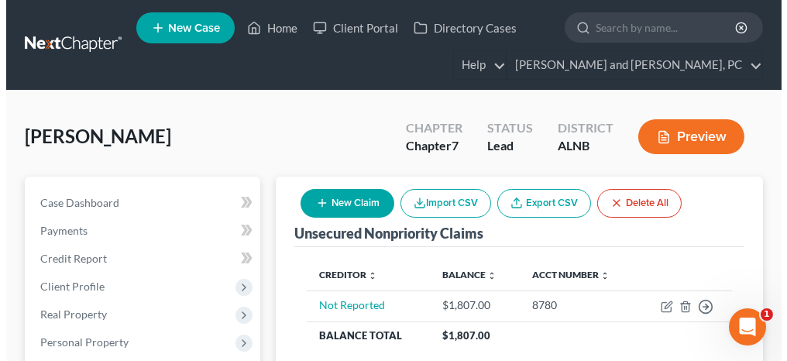
scroll to position [77, 0]
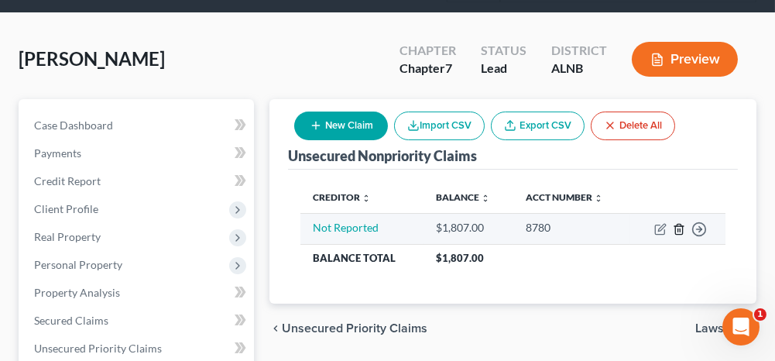
click at [680, 228] on line "button" at bounding box center [680, 229] width 0 height 3
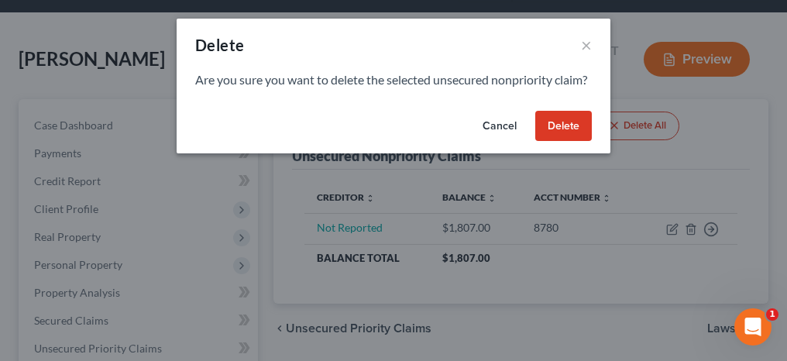
click at [561, 142] on button "Delete" at bounding box center [563, 126] width 57 height 31
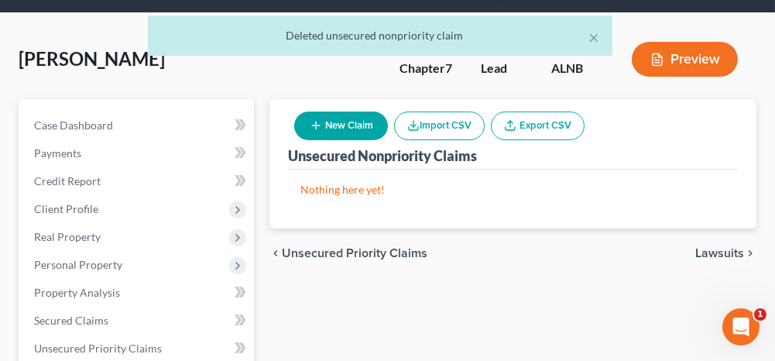
click at [346, 129] on button "New Claim" at bounding box center [341, 125] width 94 height 29
select select "0"
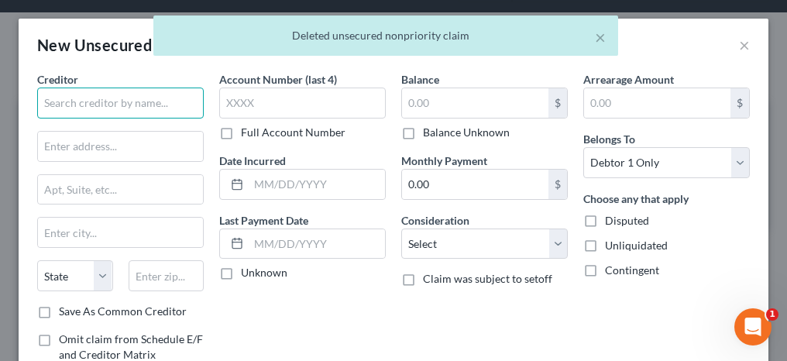
click at [156, 112] on input "text" at bounding box center [120, 102] width 166 height 31
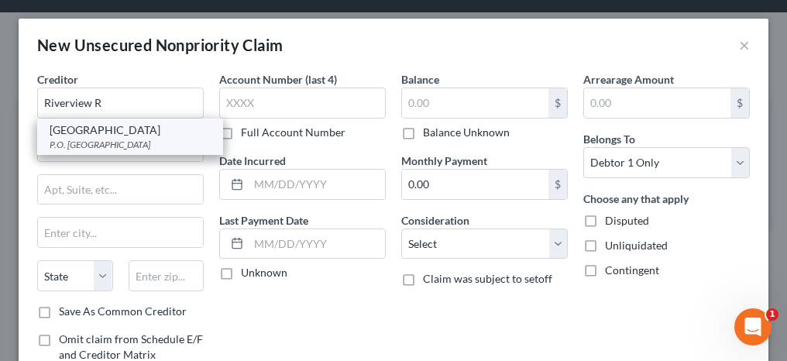
click at [154, 130] on div "[GEOGRAPHIC_DATA]" at bounding box center [130, 129] width 161 height 15
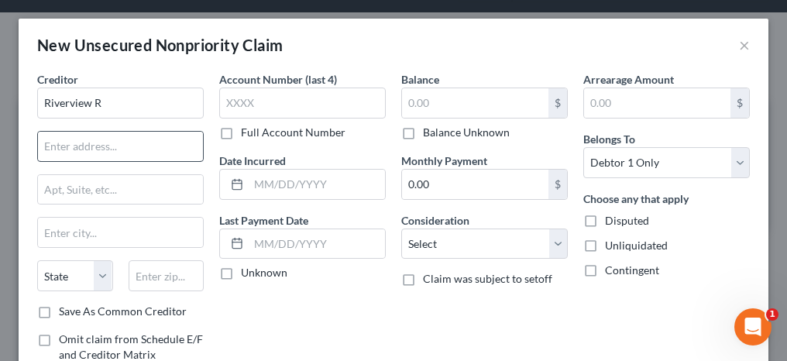
type input "[GEOGRAPHIC_DATA]"
type input "P.O. Box 101808"
type input "[GEOGRAPHIC_DATA]"
select select "10"
type input "30392"
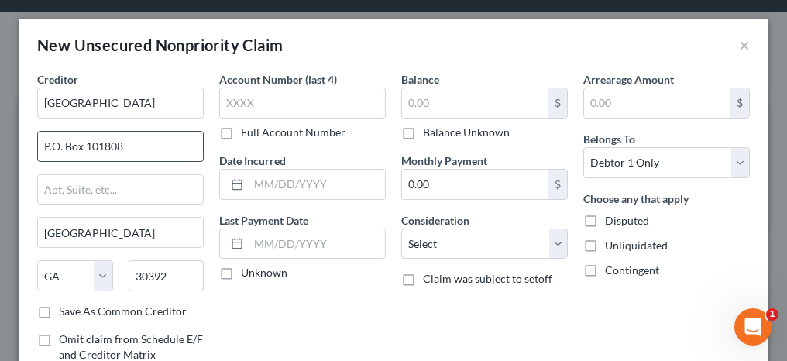
click at [53, 145] on input "P.O. Box 101808" at bounding box center [120, 146] width 165 height 29
type input "PO Box 101808"
click at [262, 98] on input "text" at bounding box center [302, 102] width 166 height 31
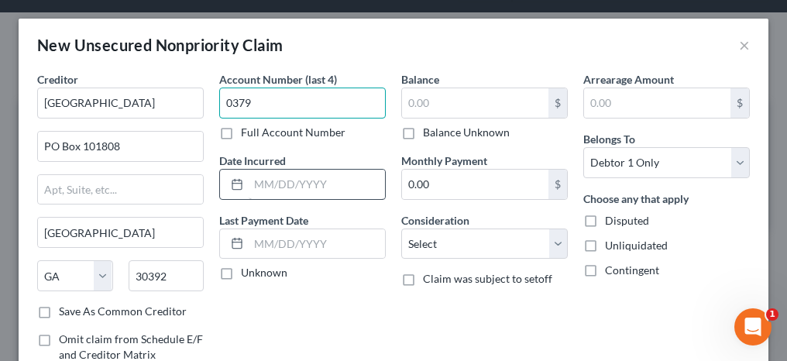
type input "0379"
click at [269, 179] on input "text" at bounding box center [316, 184] width 136 height 29
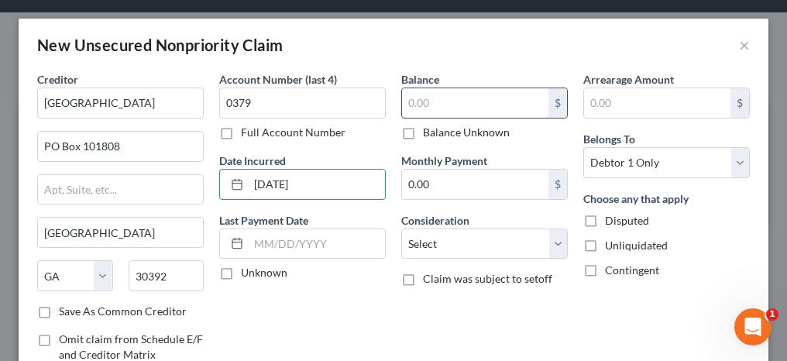
type input "[DATE]"
click at [455, 105] on input "text" at bounding box center [475, 102] width 146 height 29
type input "1,800.00"
click at [313, 181] on input "[DATE]" at bounding box center [316, 184] width 136 height 29
drag, startPoint x: 310, startPoint y: 181, endPoint x: 249, endPoint y: 183, distance: 61.2
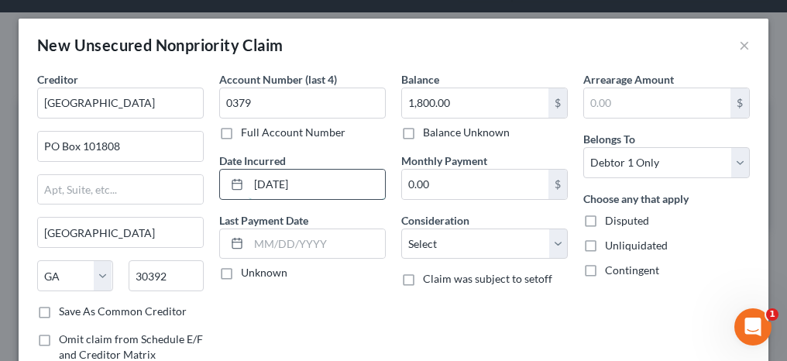
click at [251, 183] on input "[DATE]" at bounding box center [316, 184] width 136 height 29
type input "[DATE]"
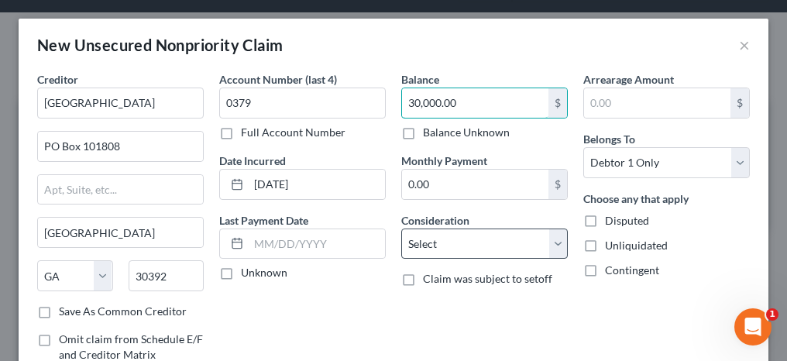
type input "30,000.00"
drag, startPoint x: 418, startPoint y: 241, endPoint x: 427, endPoint y: 225, distance: 18.1
click at [418, 241] on select "Select Cable / Satellite Services Collection Agency Credit Card Debt Debt Couns…" at bounding box center [484, 243] width 166 height 31
select select "9"
click at [401, 228] on select "Select Cable / Satellite Services Collection Agency Credit Card Debt Debt Couns…" at bounding box center [484, 243] width 166 height 31
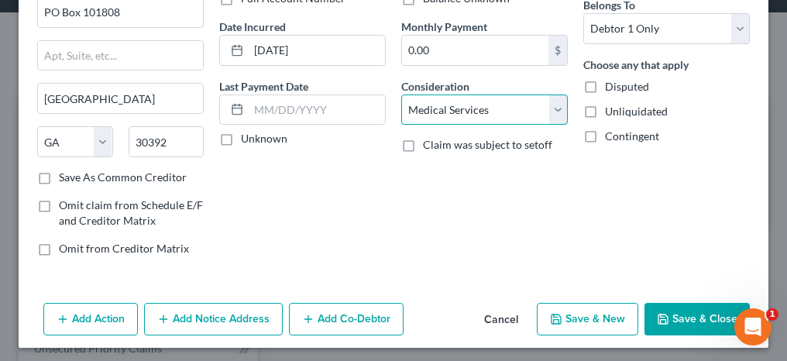
scroll to position [135, 0]
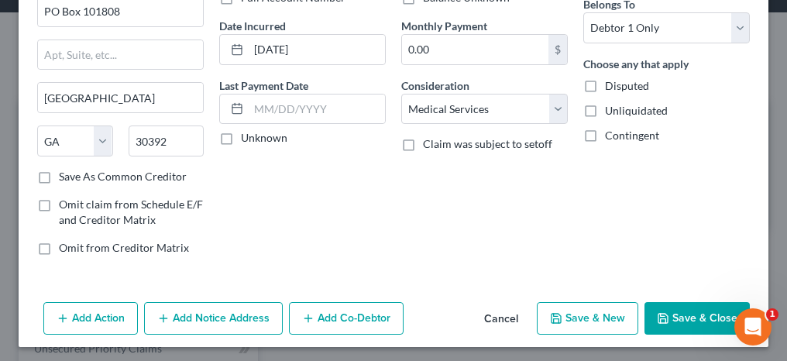
click at [674, 310] on button "Save & Close" at bounding box center [696, 318] width 105 height 33
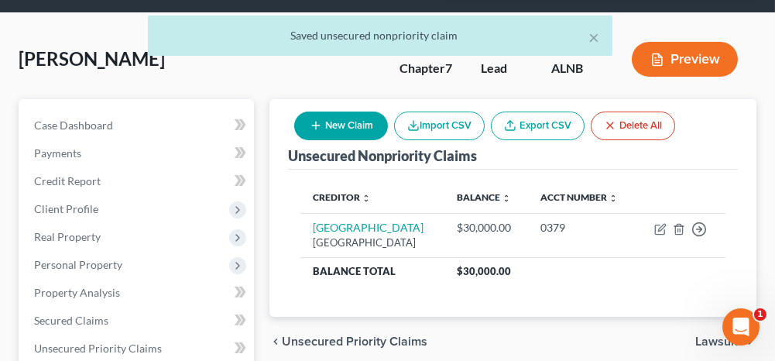
click at [347, 122] on button "New Claim" at bounding box center [341, 125] width 94 height 29
select select "0"
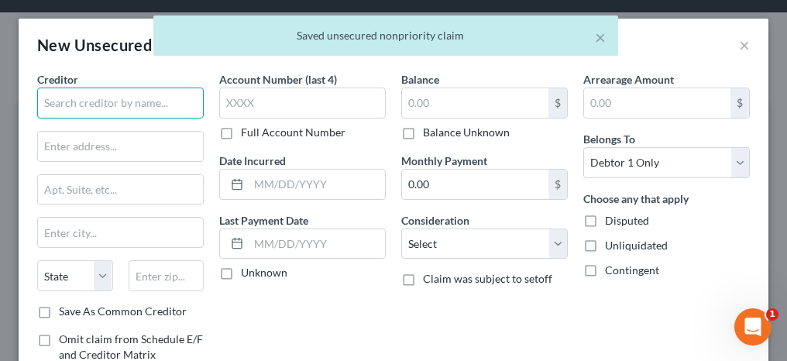
click at [121, 106] on input "text" at bounding box center [120, 102] width 166 height 31
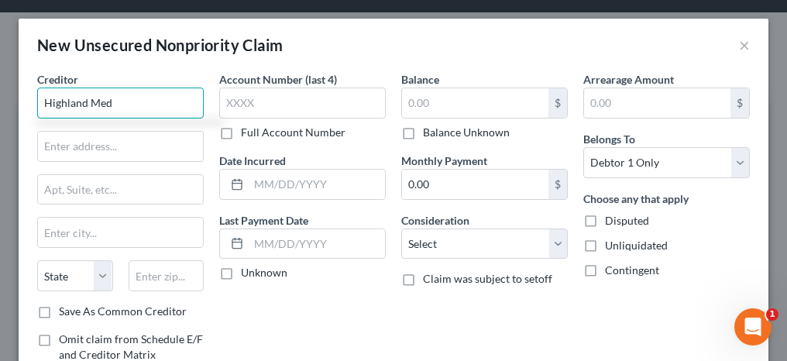
type input "Highland Med"
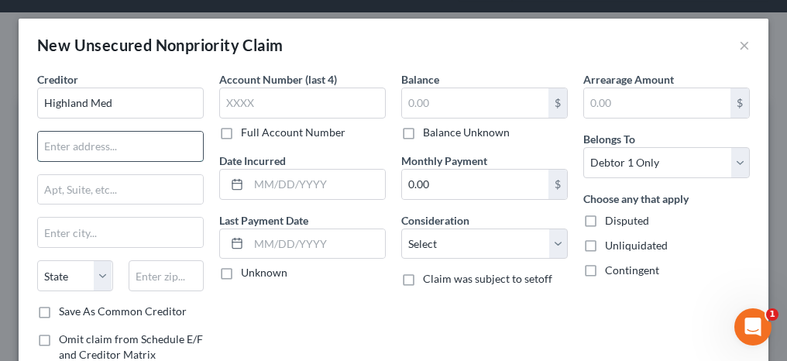
click at [115, 137] on input "text" at bounding box center [120, 146] width 165 height 29
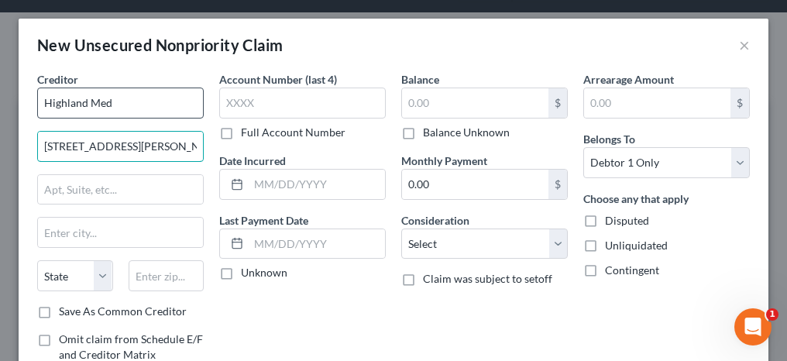
type input "[STREET_ADDRESS][PERSON_NAME]"
click at [128, 110] on input "Highland Med" at bounding box center [120, 102] width 166 height 31
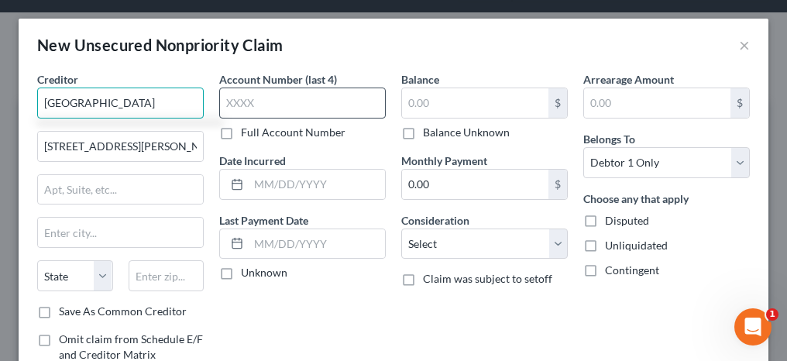
type input "[GEOGRAPHIC_DATA]"
click at [236, 105] on input "text" at bounding box center [302, 102] width 166 height 31
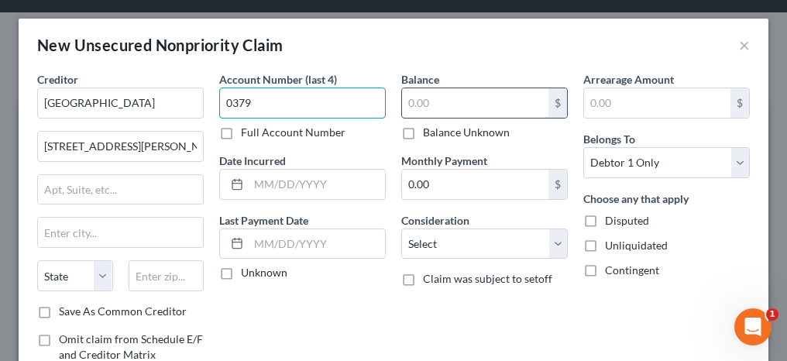
type input "0379"
click at [422, 90] on input "text" at bounding box center [475, 102] width 146 height 29
type input "1,800"
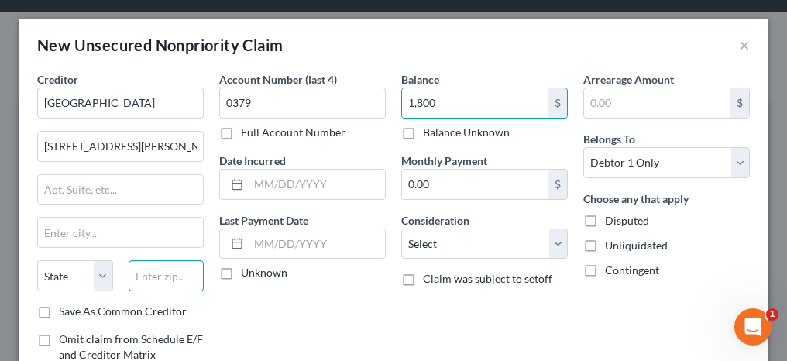
click at [146, 272] on input "text" at bounding box center [167, 275] width 76 height 31
type input "35768"
type input "[GEOGRAPHIC_DATA]"
select select "0"
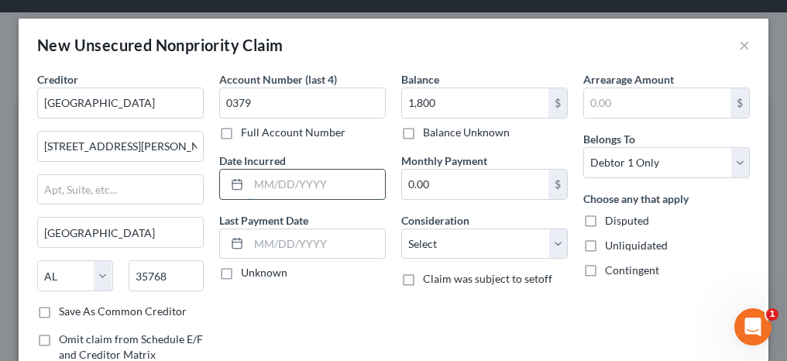
click at [252, 185] on input "text" at bounding box center [316, 184] width 136 height 29
type input "0"
type input "[DATE]"
drag, startPoint x: 429, startPoint y: 248, endPoint x: 431, endPoint y: 224, distance: 23.3
click at [429, 248] on select "Select Cable / Satellite Services Collection Agency Credit Card Debt Debt Couns…" at bounding box center [484, 243] width 166 height 31
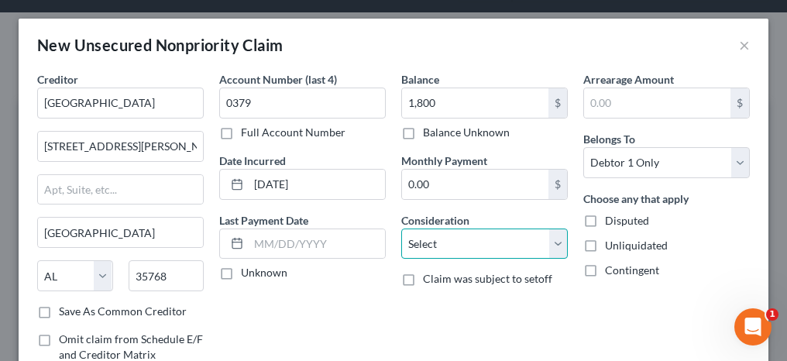
select select "9"
click at [401, 228] on select "Select Cable / Satellite Services Collection Agency Credit Card Debt Debt Couns…" at bounding box center [484, 243] width 166 height 31
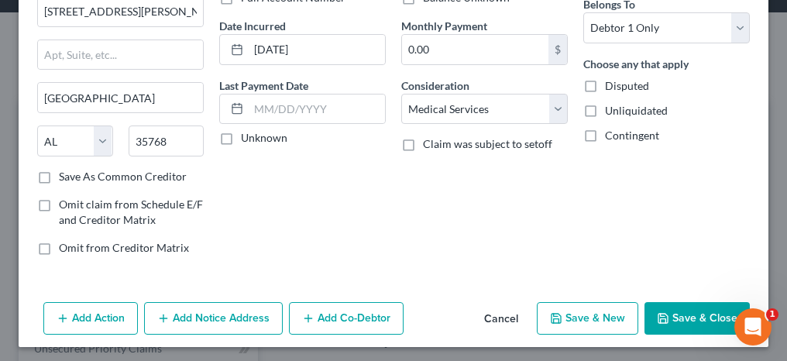
click at [667, 317] on button "Save & Close" at bounding box center [696, 318] width 105 height 33
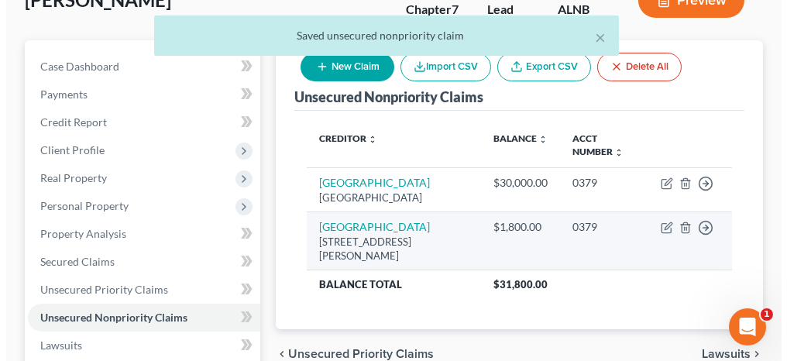
scroll to position [155, 0]
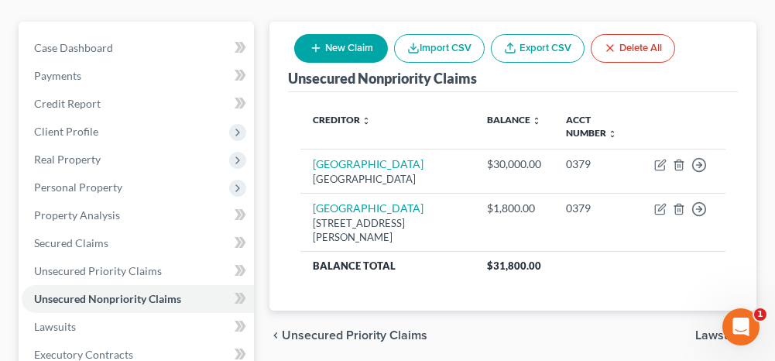
click at [327, 57] on button "New Claim" at bounding box center [341, 48] width 94 height 29
select select "0"
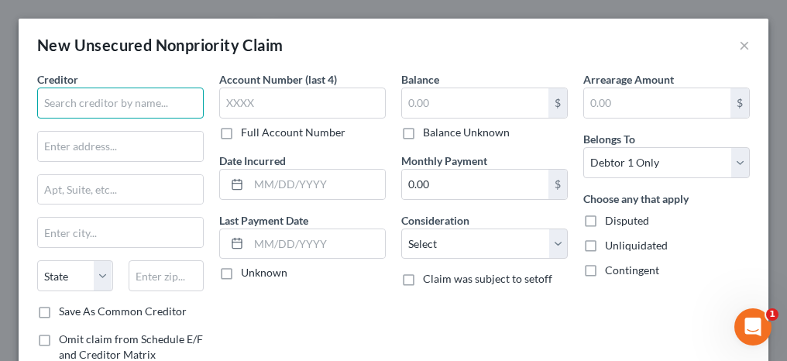
click at [134, 101] on input "text" at bounding box center [120, 102] width 166 height 31
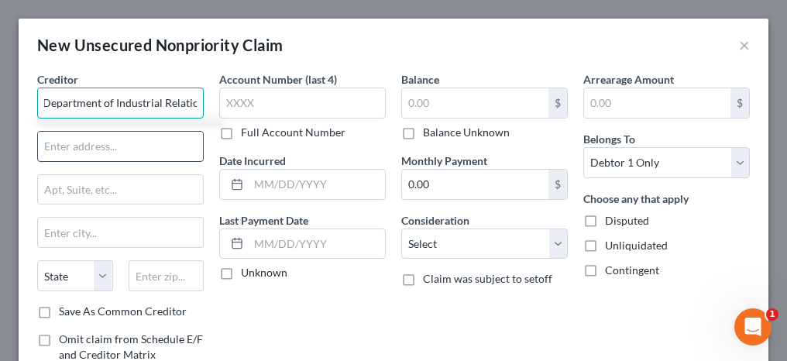
type input "State of [US_STATE] Department of Industrial Relations"
click at [118, 146] on input "text" at bounding box center [120, 146] width 165 height 29
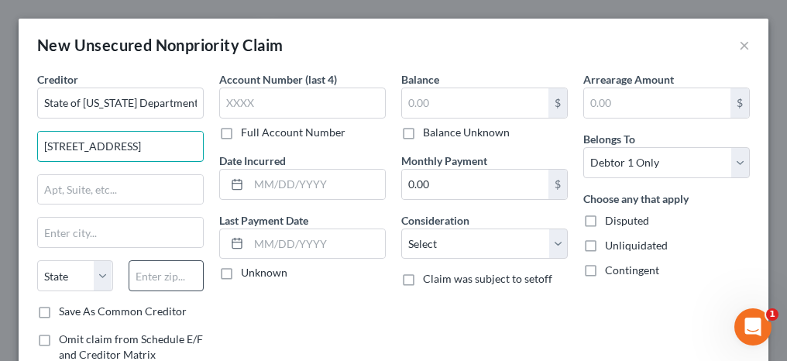
type input "[STREET_ADDRESS]"
drag, startPoint x: 169, startPoint y: 278, endPoint x: 415, endPoint y: 3, distance: 368.9
click at [169, 278] on input "text" at bounding box center [167, 275] width 76 height 31
type input "36130"
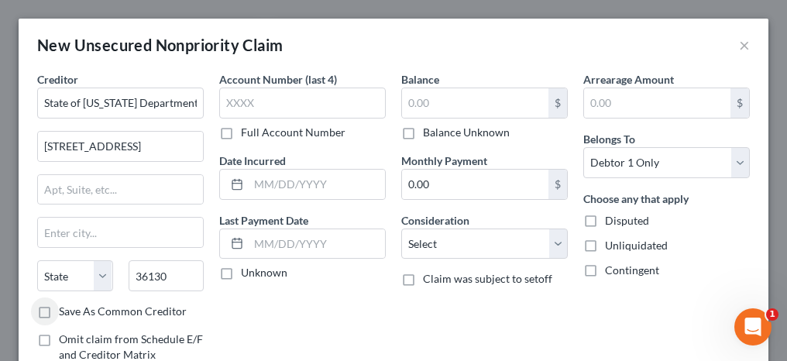
type input "[PERSON_NAME]"
select select "0"
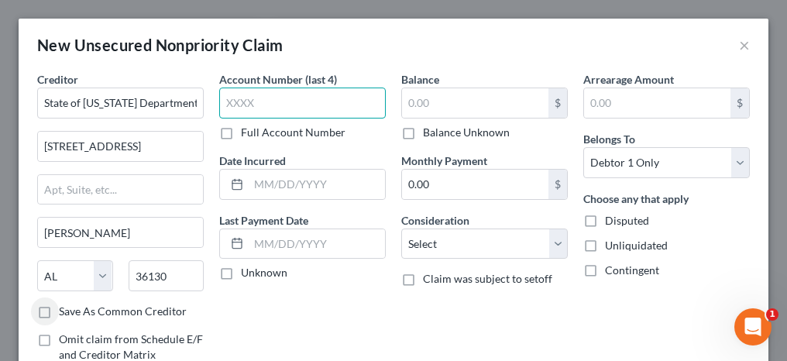
click at [262, 106] on input "text" at bounding box center [302, 102] width 166 height 31
type input "0379"
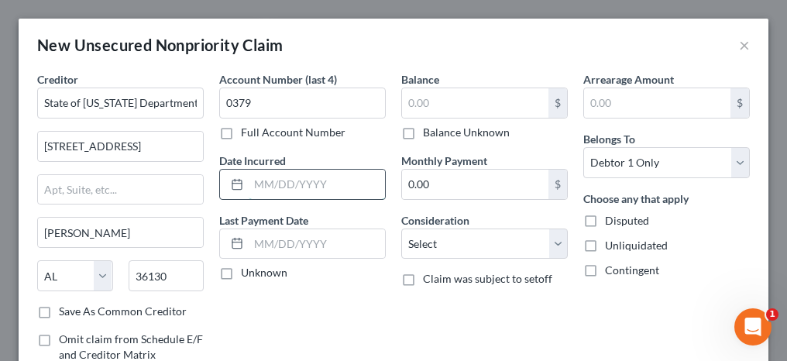
click at [268, 189] on input "text" at bounding box center [316, 184] width 136 height 29
type input "[DATE]"
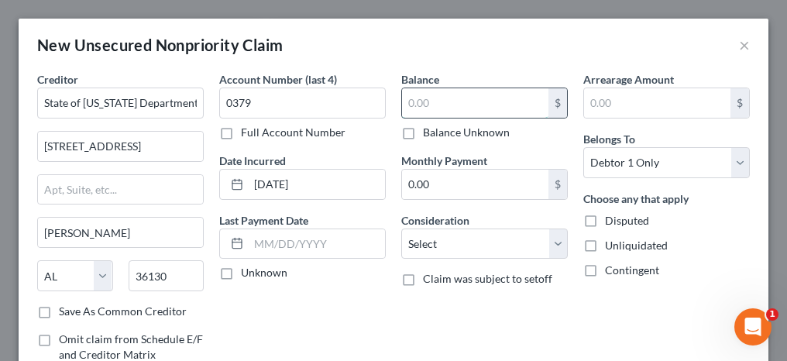
click at [424, 108] on input "text" at bounding box center [475, 102] width 146 height 29
type input "8,400.00"
drag, startPoint x: 451, startPoint y: 234, endPoint x: 452, endPoint y: 224, distance: 10.2
click at [451, 234] on select "Select Cable / Satellite Services Collection Agency Credit Card Debt Debt Couns…" at bounding box center [484, 243] width 166 height 31
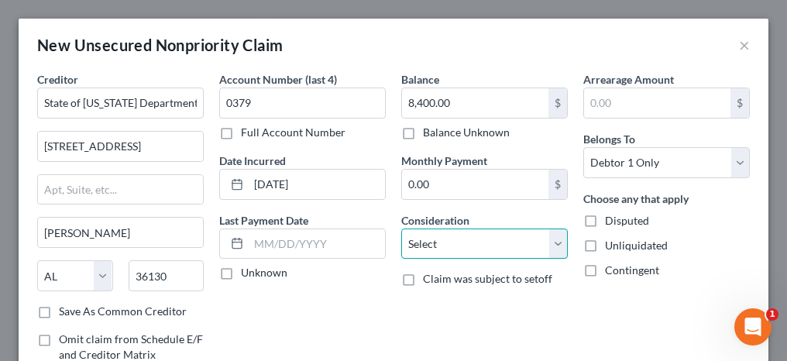
select select "4"
click at [401, 228] on select "Select Cable / Satellite Services Collection Agency Credit Card Debt Debt Couns…" at bounding box center [484, 243] width 166 height 31
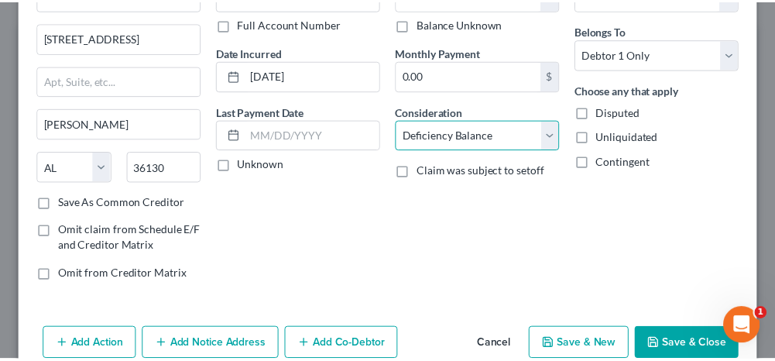
scroll to position [135, 0]
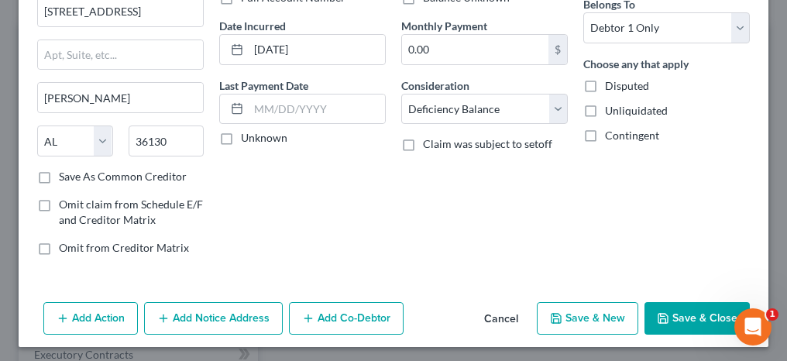
click at [690, 310] on button "Save & Close" at bounding box center [696, 318] width 105 height 33
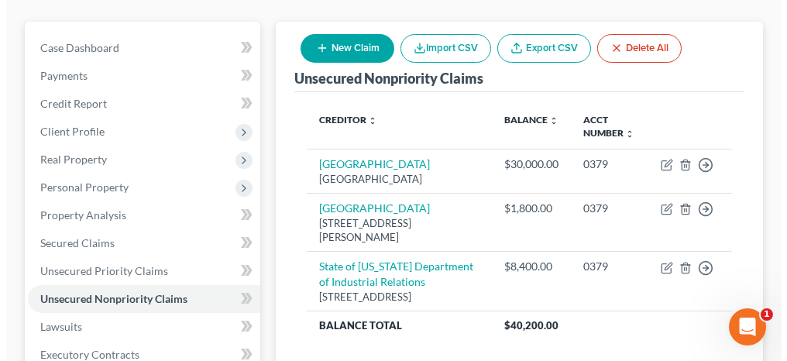
scroll to position [232, 0]
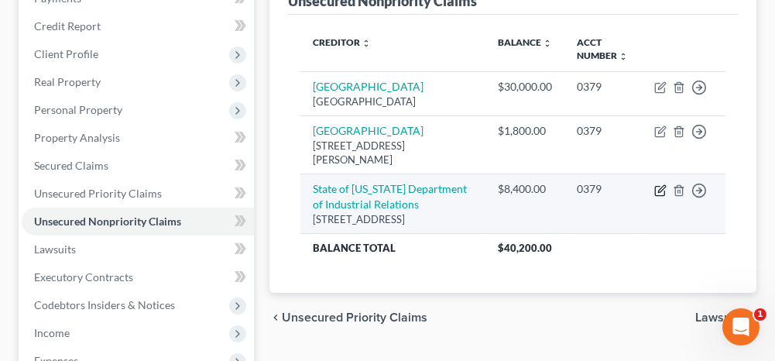
click at [660, 192] on icon "button" at bounding box center [661, 188] width 7 height 7
select select "0"
select select "4"
select select "0"
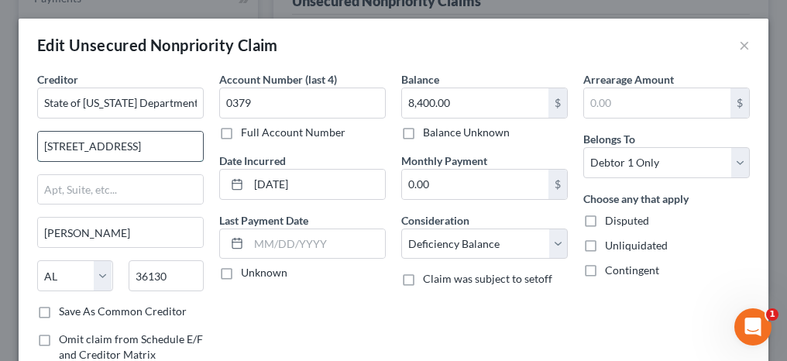
click at [141, 132] on input "[STREET_ADDRESS]" at bounding box center [120, 146] width 165 height 29
type input "[STREET_ADDRESS]"
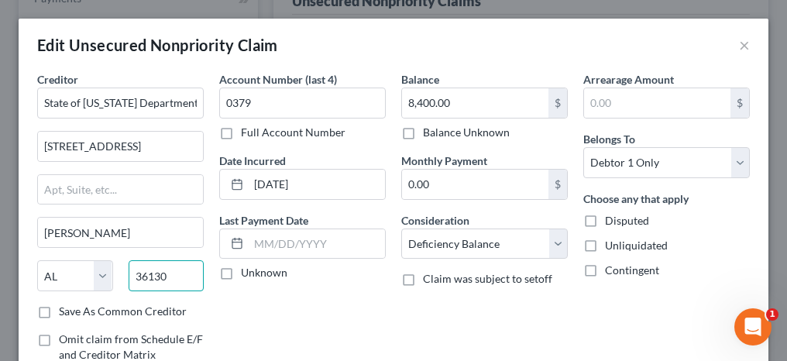
click at [167, 277] on input "36130" at bounding box center [167, 275] width 76 height 31
click at [170, 273] on input "36130" at bounding box center [167, 275] width 76 height 31
type input "36131"
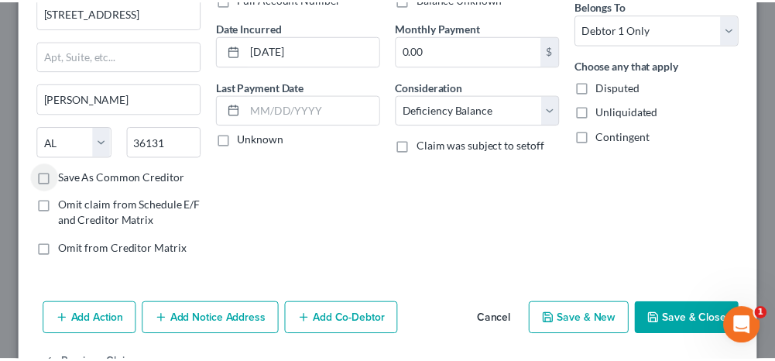
scroll to position [155, 0]
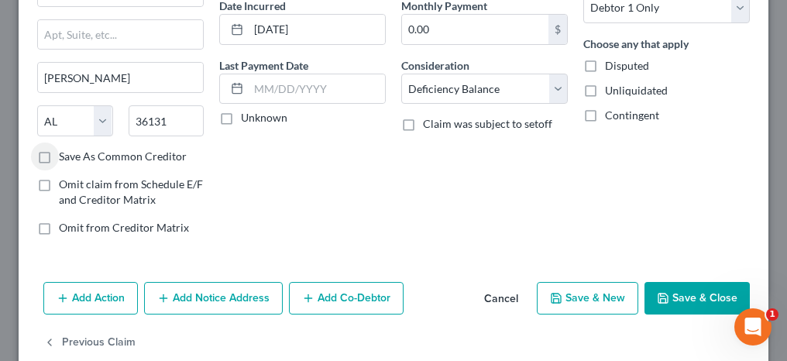
click at [676, 293] on button "Save & Close" at bounding box center [696, 298] width 105 height 33
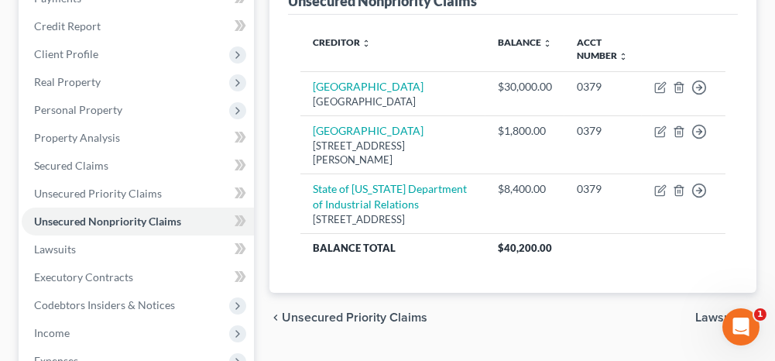
scroll to position [310, 0]
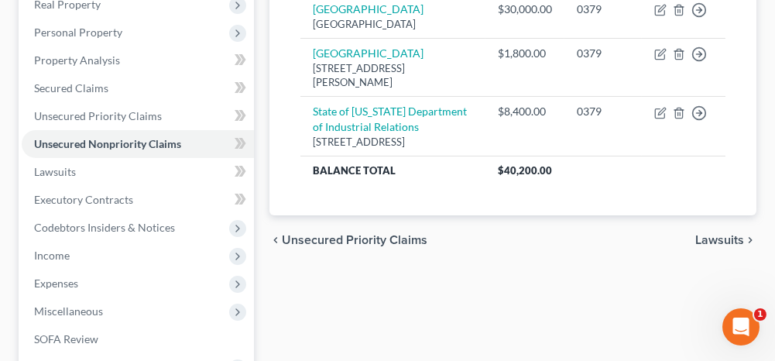
click at [706, 246] on span "Lawsuits" at bounding box center [719, 240] width 49 height 12
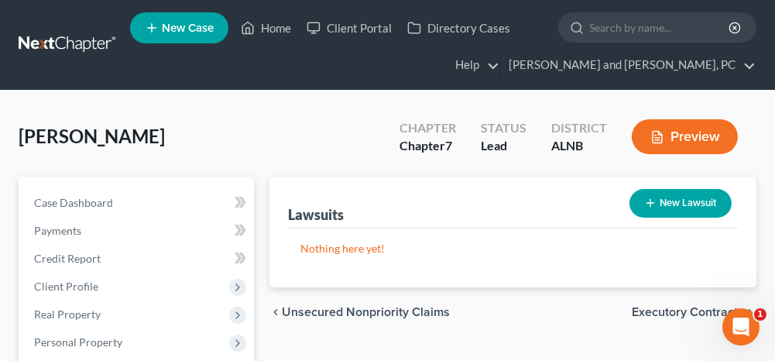
click at [665, 205] on button "New Lawsuit" at bounding box center [680, 203] width 102 height 29
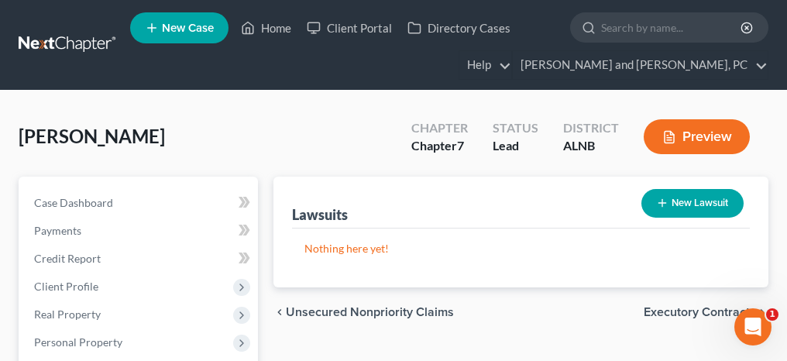
select select "0"
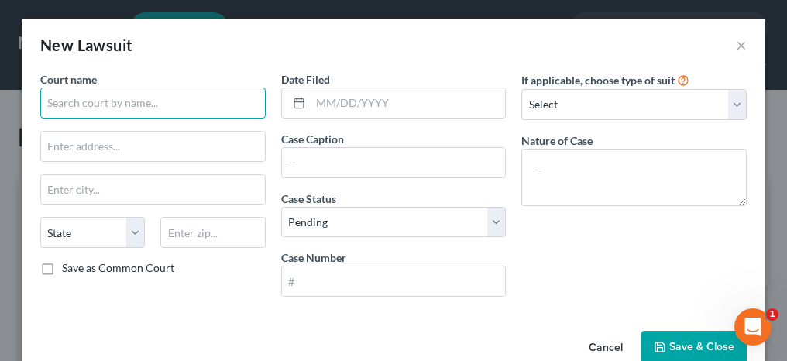
click at [168, 98] on input "text" at bounding box center [152, 102] width 225 height 31
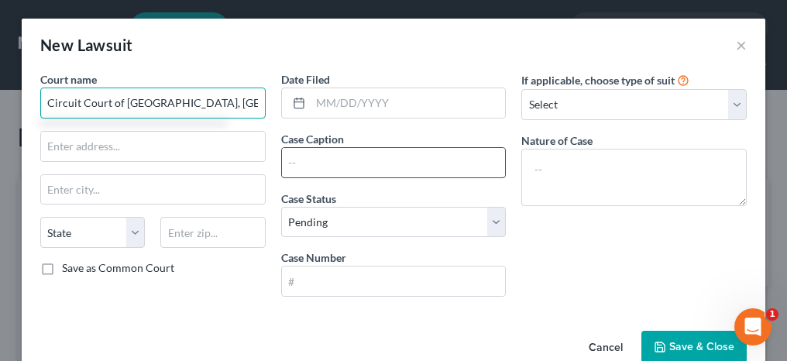
type input "Circuit Court of [GEOGRAPHIC_DATA], [GEOGRAPHIC_DATA]"
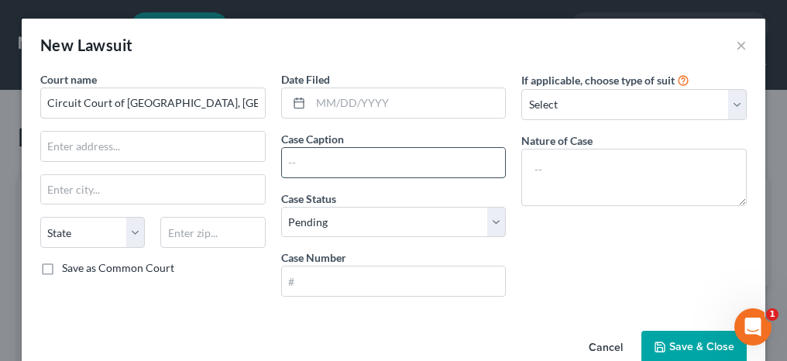
click at [316, 156] on input "text" at bounding box center [394, 162] width 224 height 29
click at [410, 159] on input "[PERSON_NAME] v Director, Dept of" at bounding box center [394, 162] width 224 height 29
click at [489, 157] on input "[PERSON_NAME] v Director, [US_STATE] Dept of" at bounding box center [394, 162] width 224 height 29
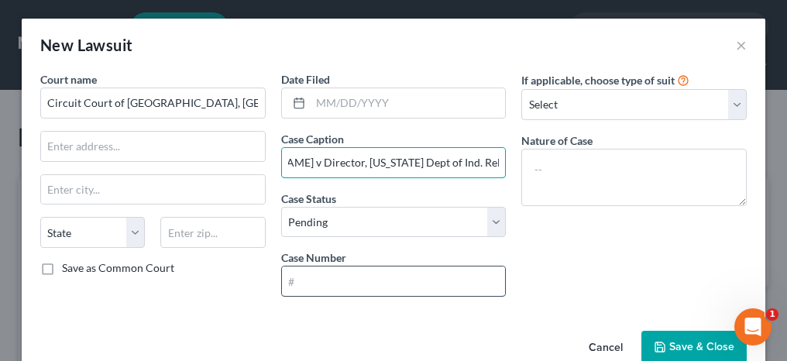
type input "[PERSON_NAME] v Director, [US_STATE] Dept of Ind. Relations"
click at [423, 279] on input "text" at bounding box center [394, 280] width 224 height 29
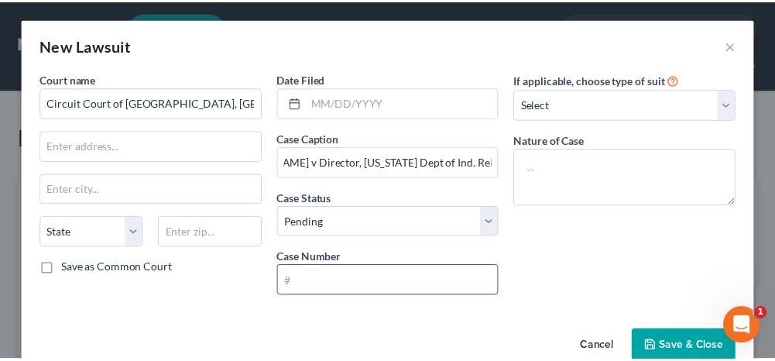
scroll to position [0, 0]
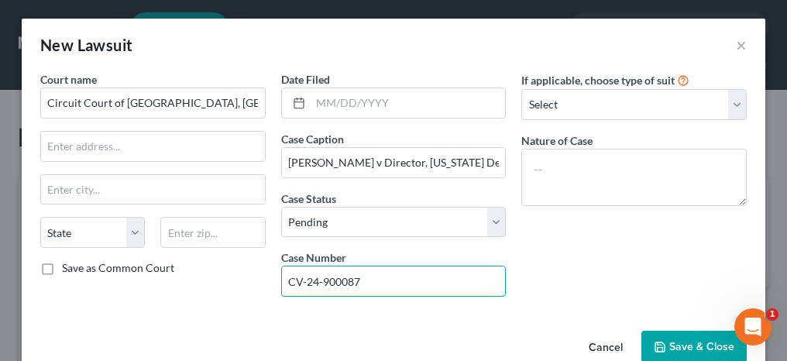
type input "CV-24-900087"
click at [655, 342] on icon "button" at bounding box center [659, 346] width 9 height 9
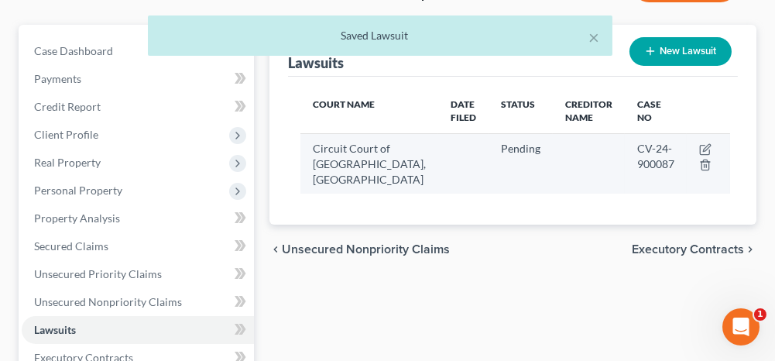
scroll to position [155, 0]
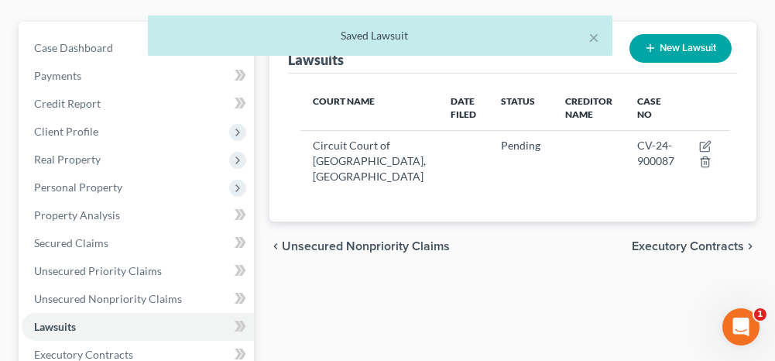
click at [682, 249] on span "Executory Contracts" at bounding box center [688, 246] width 112 height 12
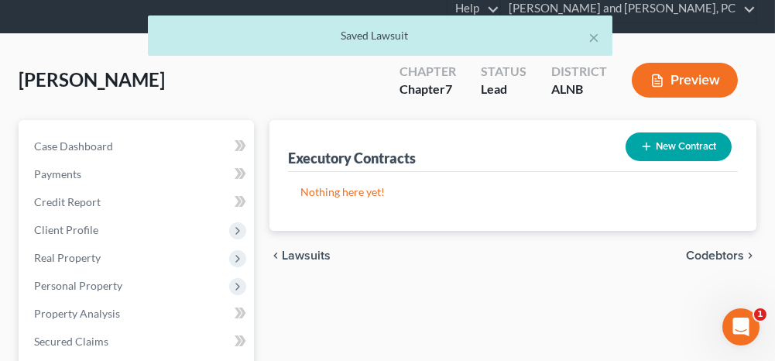
scroll to position [77, 0]
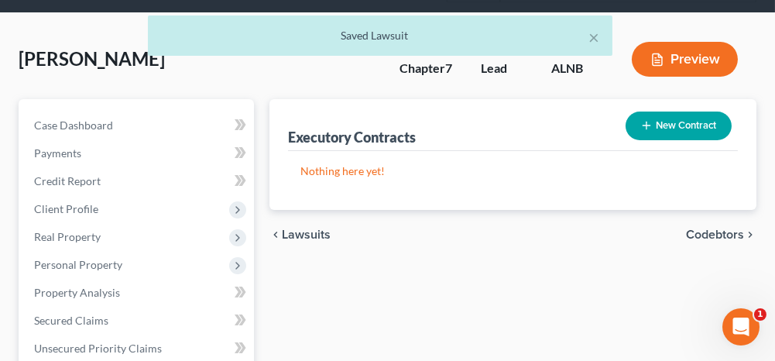
click at [699, 233] on span "Codebtors" at bounding box center [715, 234] width 58 height 12
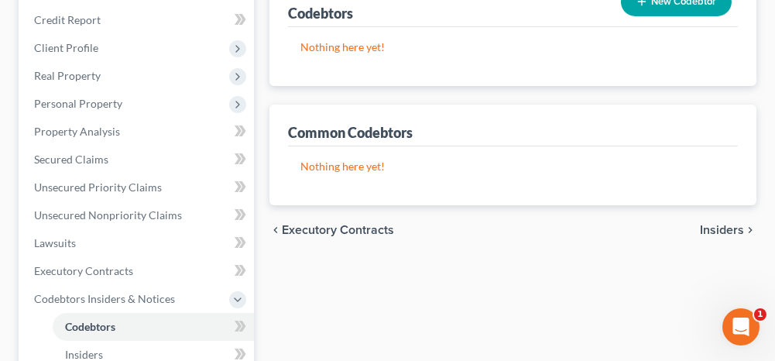
scroll to position [310, 0]
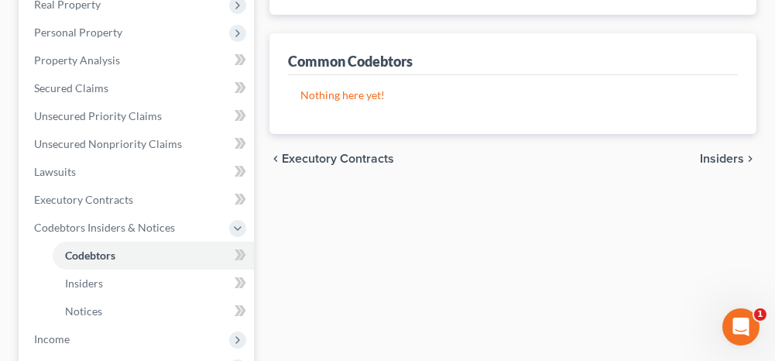
click at [719, 153] on span "Insiders" at bounding box center [722, 159] width 44 height 12
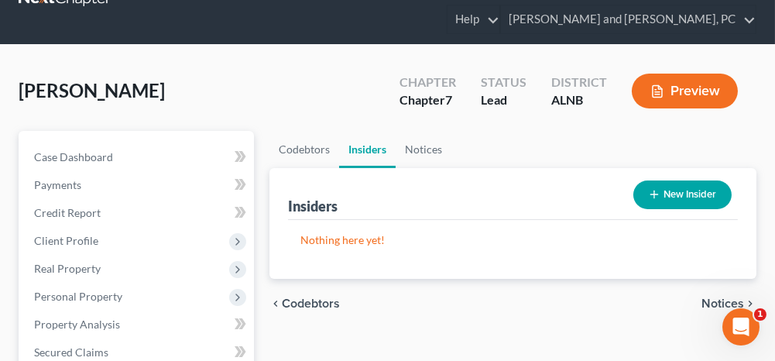
scroll to position [77, 0]
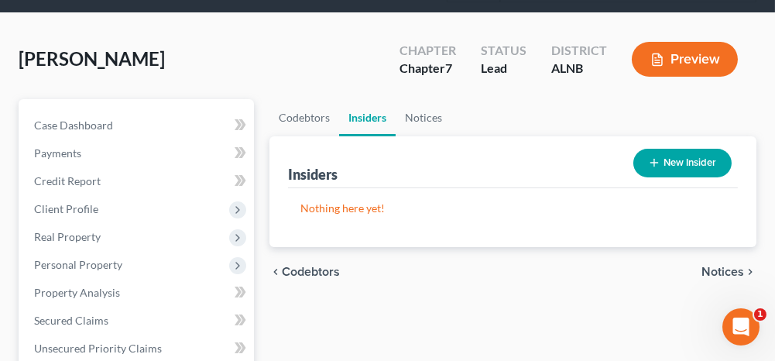
click at [716, 269] on span "Notices" at bounding box center [722, 272] width 43 height 12
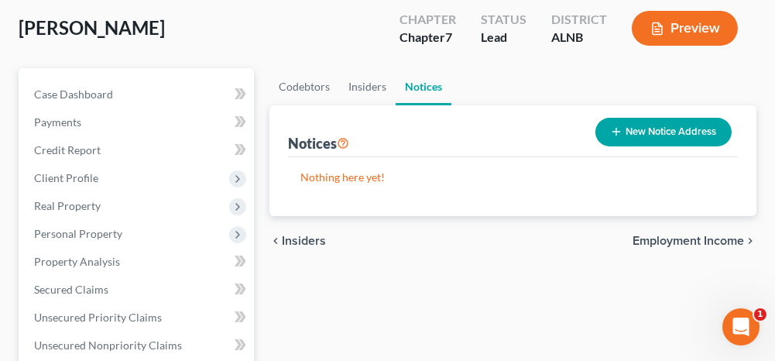
scroll to position [155, 0]
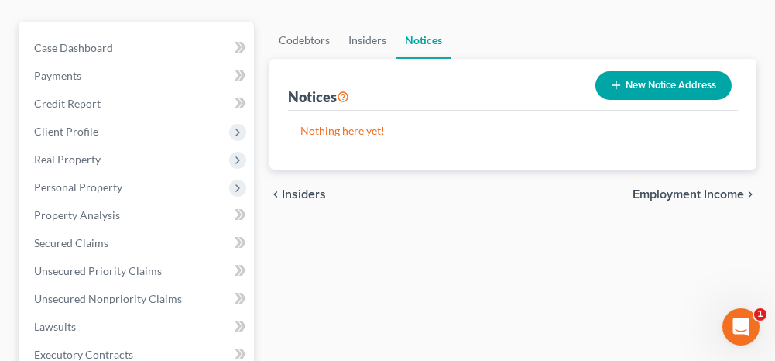
click at [647, 194] on span "Employment Income" at bounding box center [687, 194] width 111 height 12
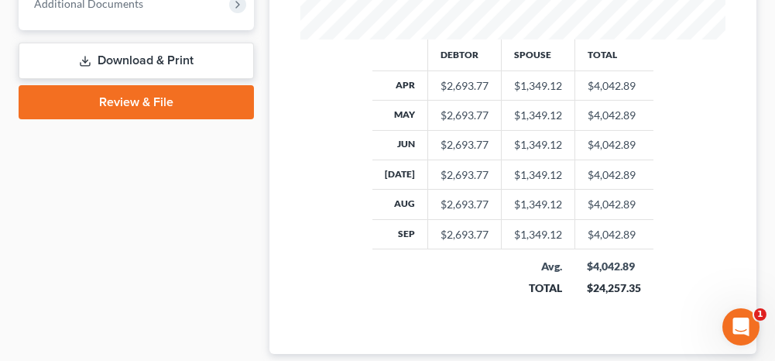
scroll to position [852, 0]
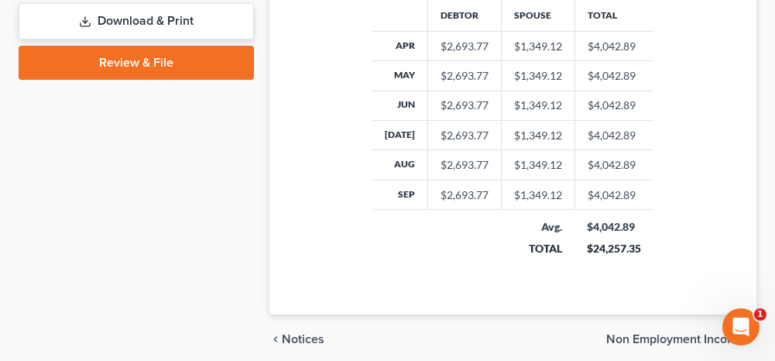
click at [650, 333] on span "Non Employment Income" at bounding box center [675, 339] width 138 height 12
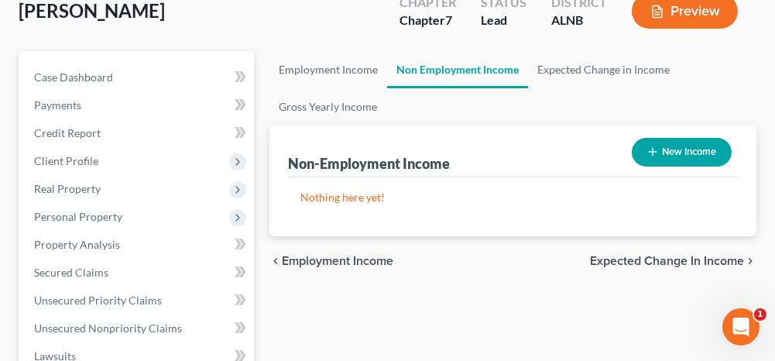
scroll to position [155, 0]
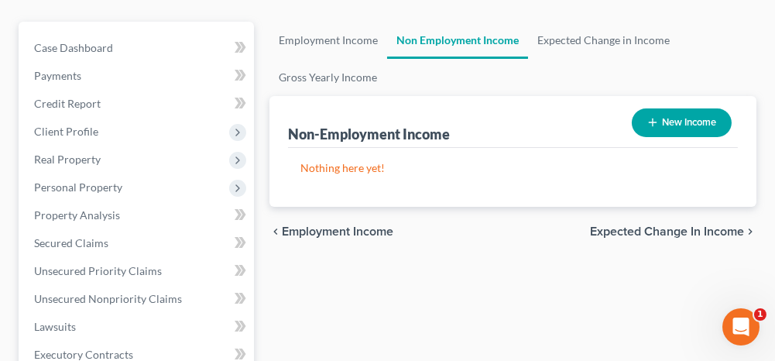
click at [617, 229] on span "Expected Change in Income" at bounding box center [667, 231] width 154 height 12
